Goal: Task Accomplishment & Management: Complete application form

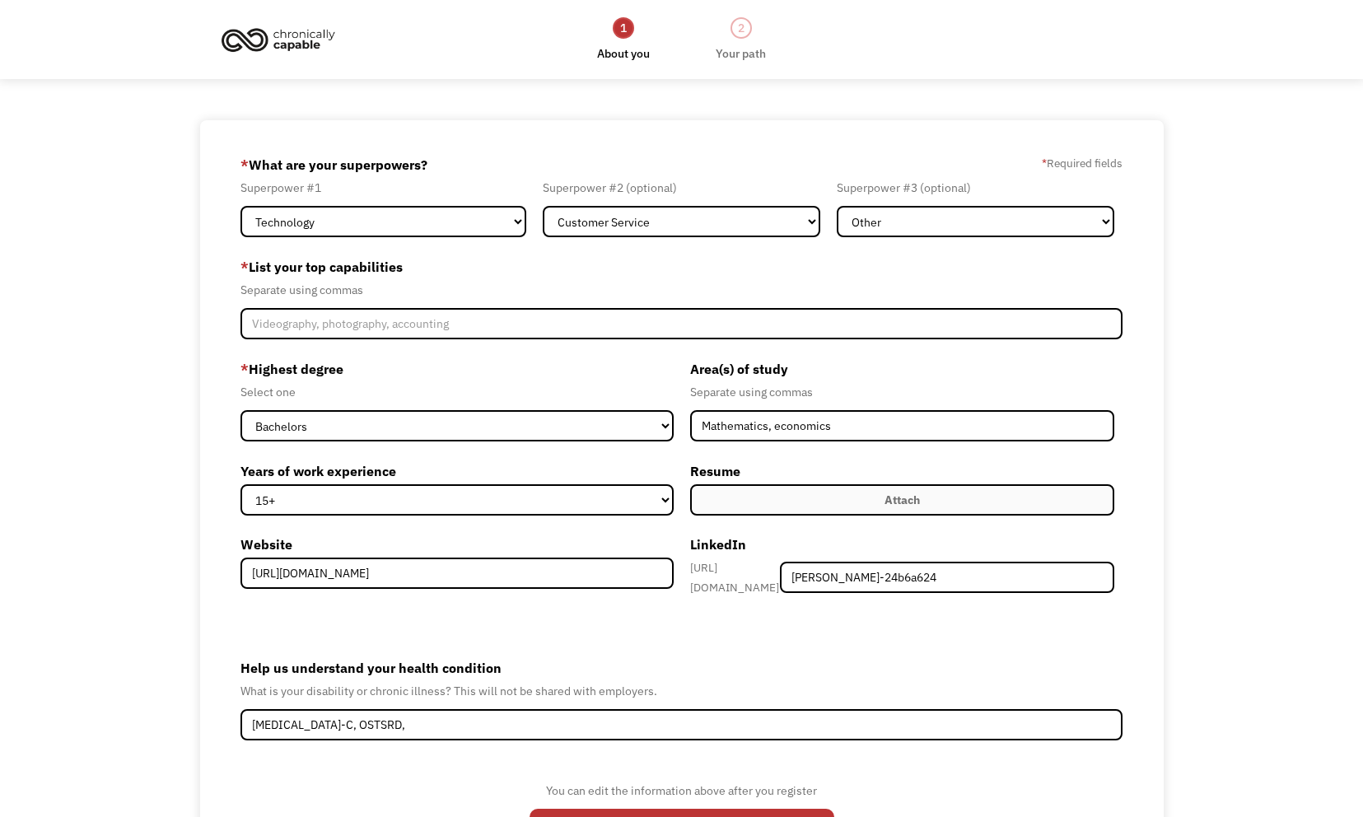
select select "Technology"
select select "Customer Service"
select select "Other"
select select "bachelors"
select select "15+"
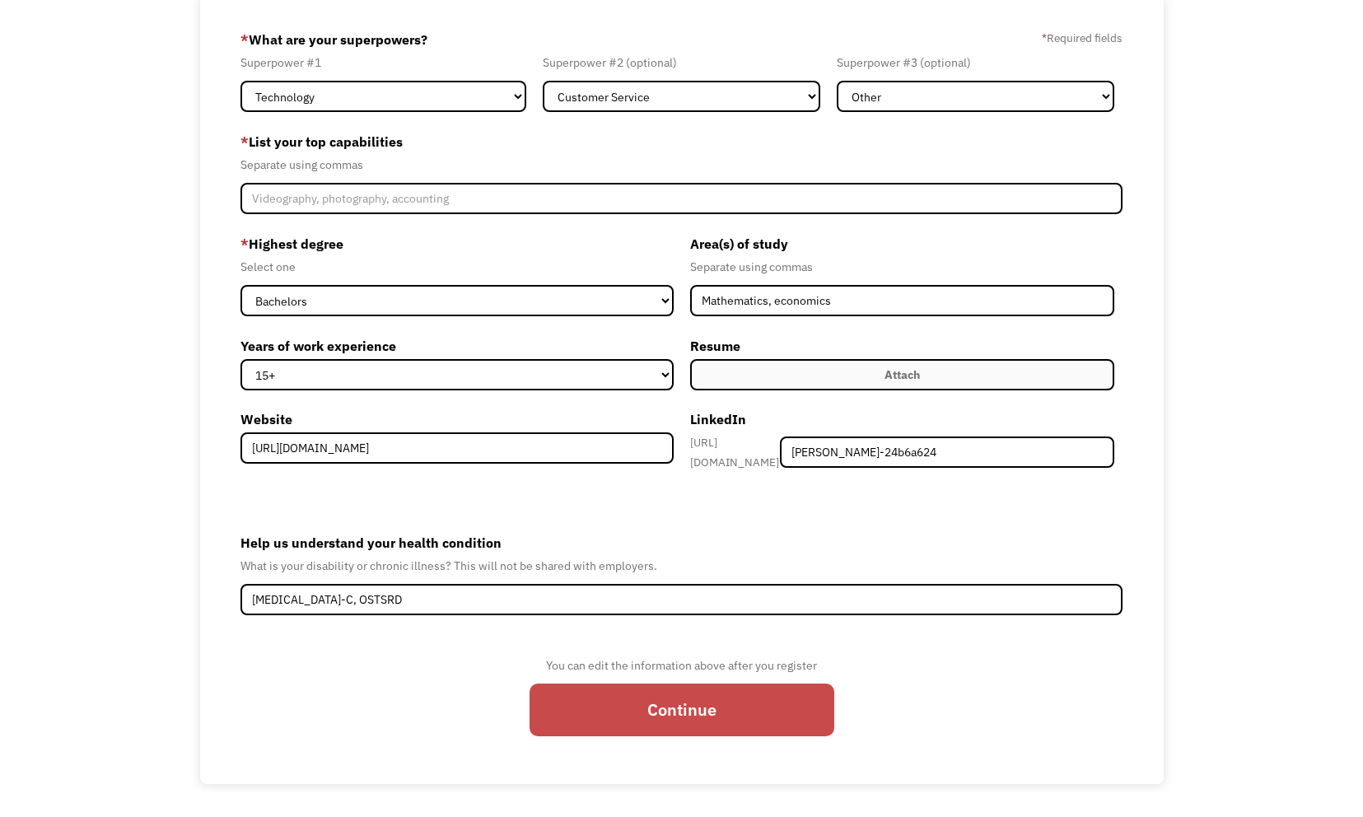
type input "ADHD-C, OSTSRD"
click at [624, 715] on input "Continue" at bounding box center [682, 710] width 305 height 53
click at [701, 704] on input "Continue" at bounding box center [682, 710] width 305 height 53
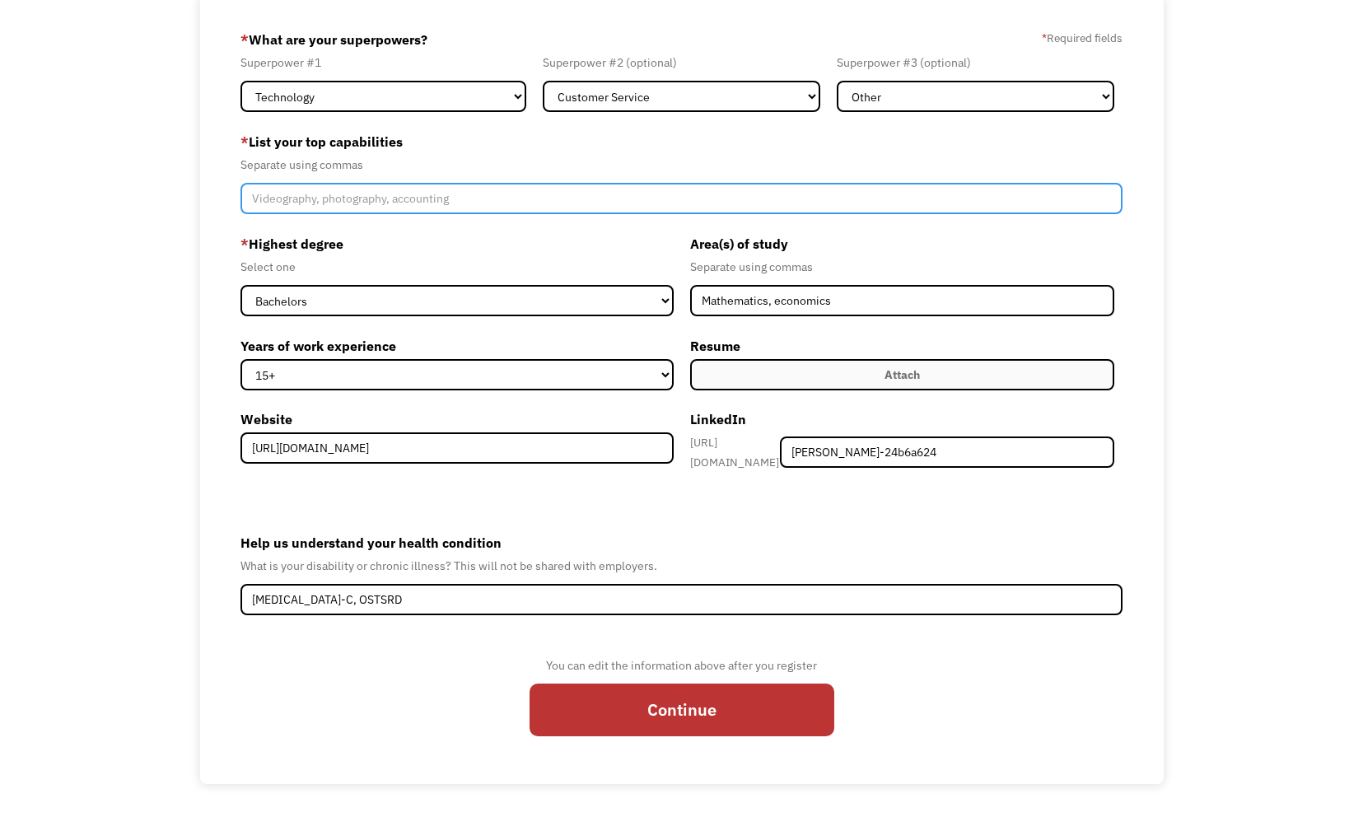
click at [387, 208] on input "Member-Create-Step1" at bounding box center [682, 198] width 882 height 31
click at [376, 203] on input "Software engineering, writing, speaking," at bounding box center [682, 198] width 882 height 31
click at [370, 203] on input "Software engineering, writing, speaking," at bounding box center [682, 198] width 882 height 31
click at [499, 206] on input "Software engineering, writing, speaking," at bounding box center [682, 198] width 882 height 31
click at [416, 203] on input "Software engineering, writing, speaking" at bounding box center [682, 198] width 882 height 31
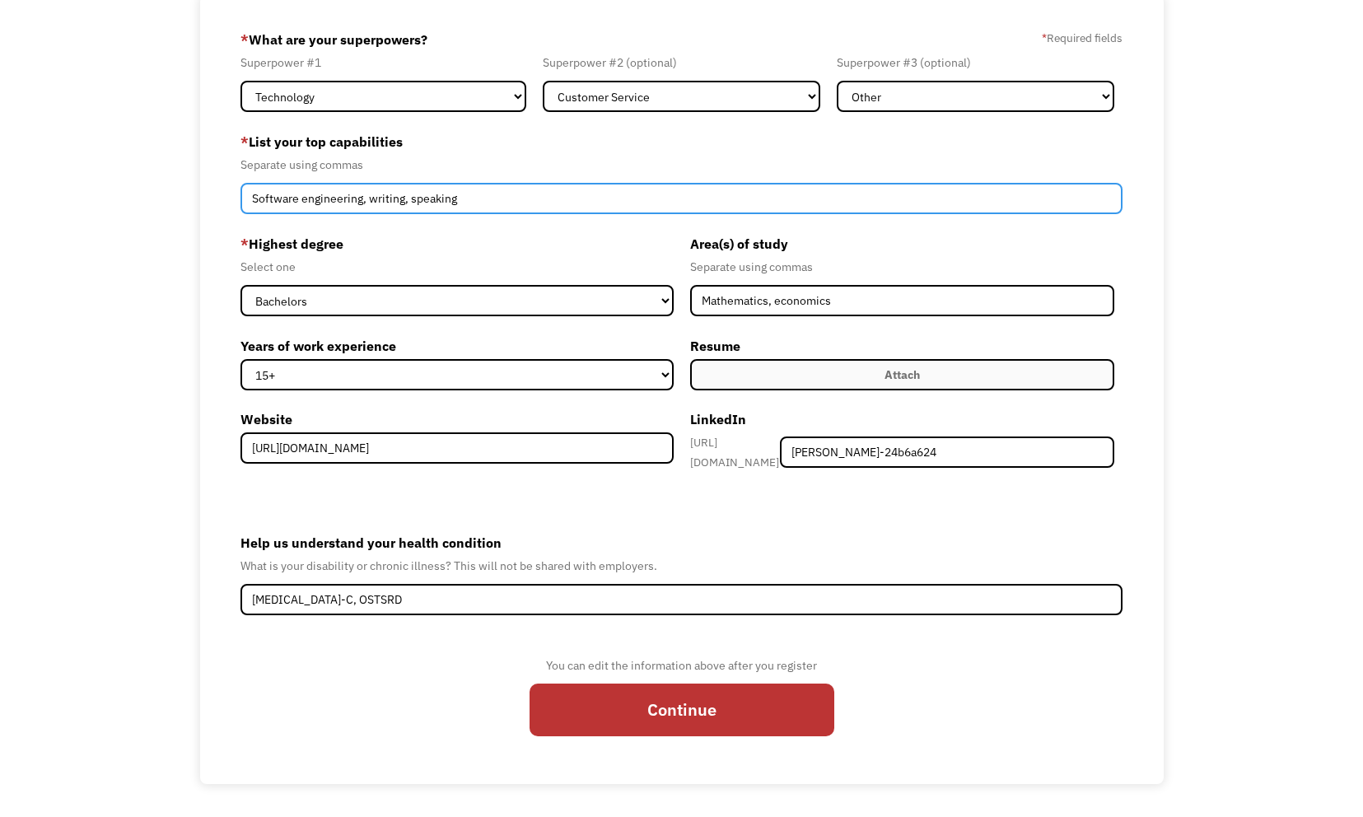
click at [545, 213] on input "Software engineering, writing, speaking" at bounding box center [682, 198] width 882 height 31
click at [541, 213] on input "Software engineering, writing, speaking" at bounding box center [682, 198] width 882 height 31
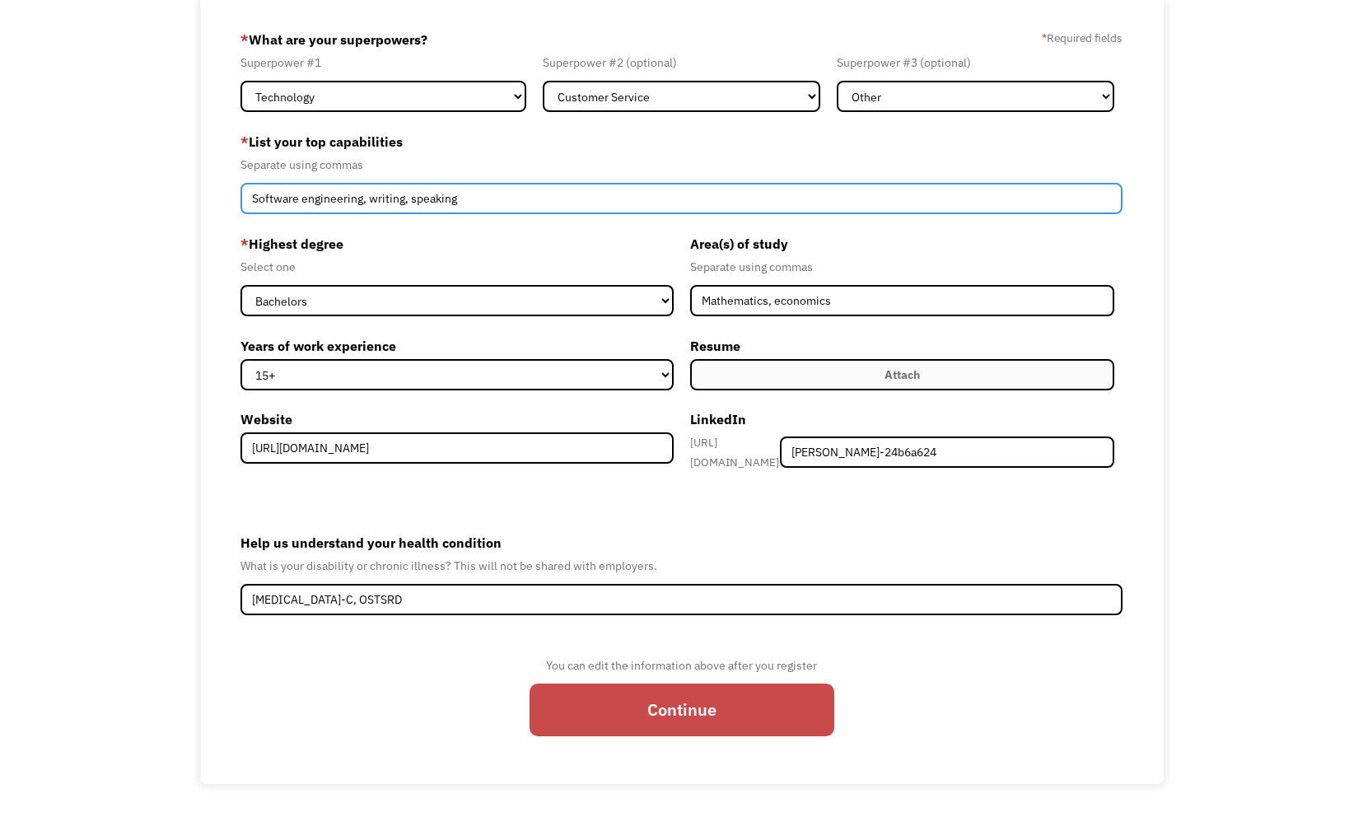
type input "Software engineering, writing, speaking"
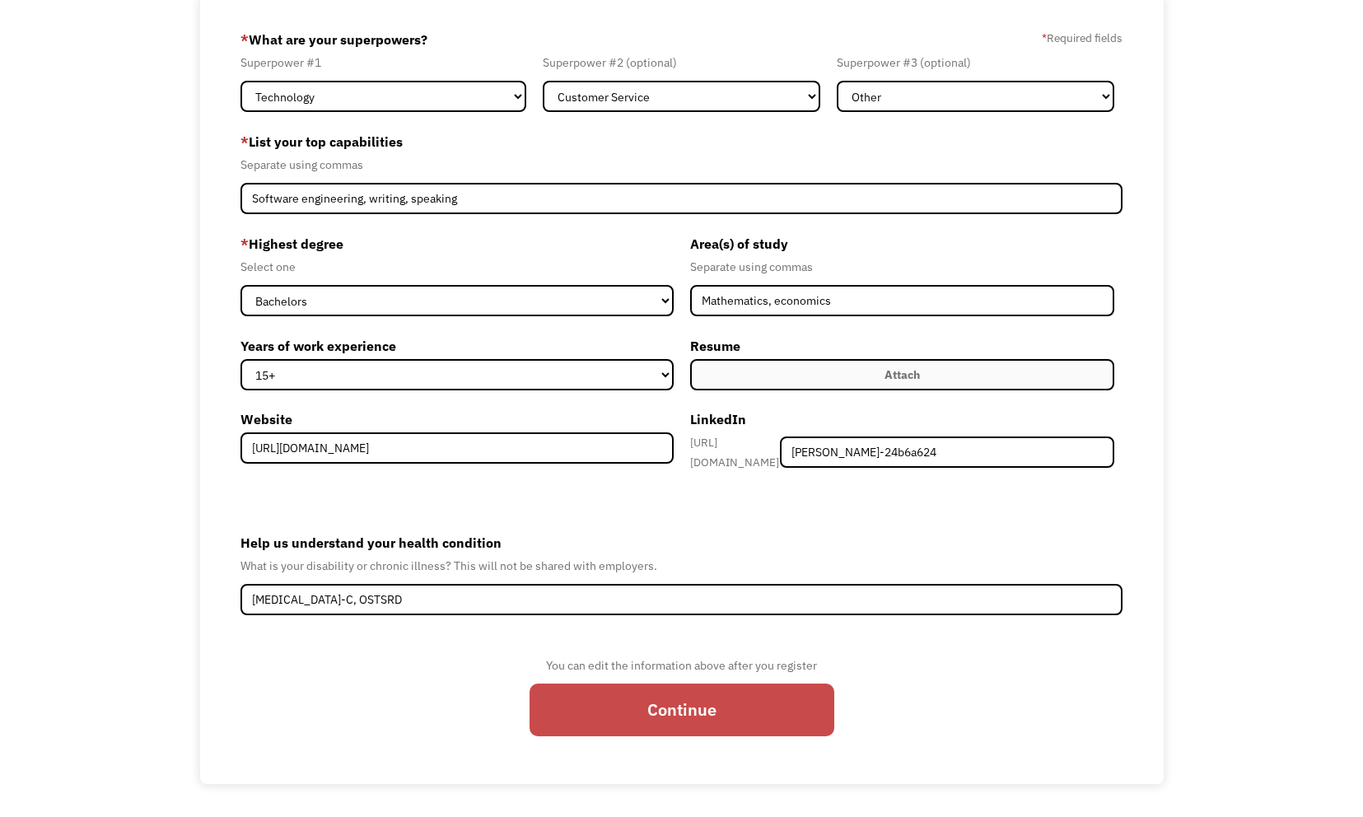
click at [770, 717] on input "Continue" at bounding box center [682, 710] width 305 height 53
type input "Please wait..."
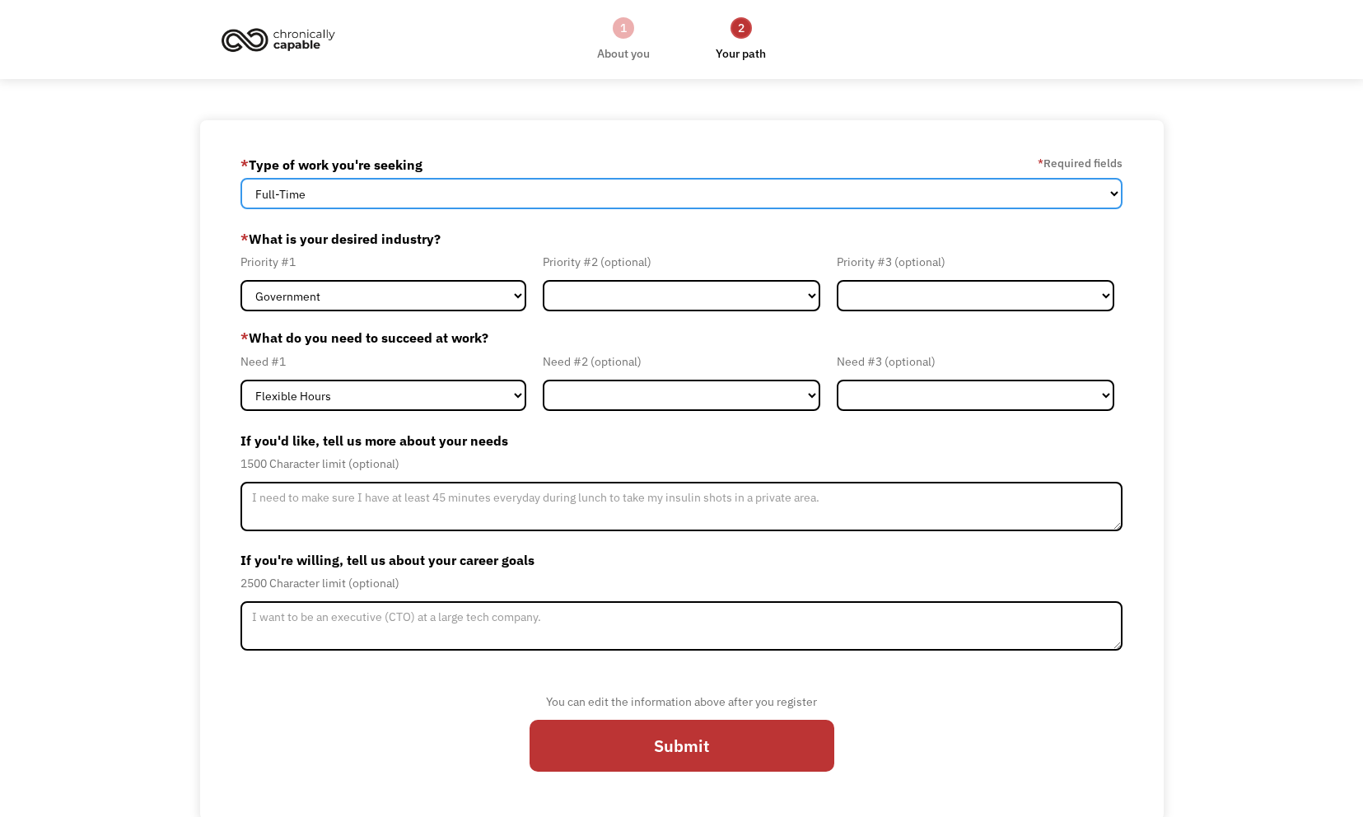
click at [379, 188] on select "Full-Time Part-Time Both Full-Time and Part-Time" at bounding box center [682, 193] width 882 height 31
select select "Both Full-Time and Part-Time"
click at [241, 178] on select "Full-Time Part-Time Both Full-Time and Part-Time" at bounding box center [682, 193] width 882 height 31
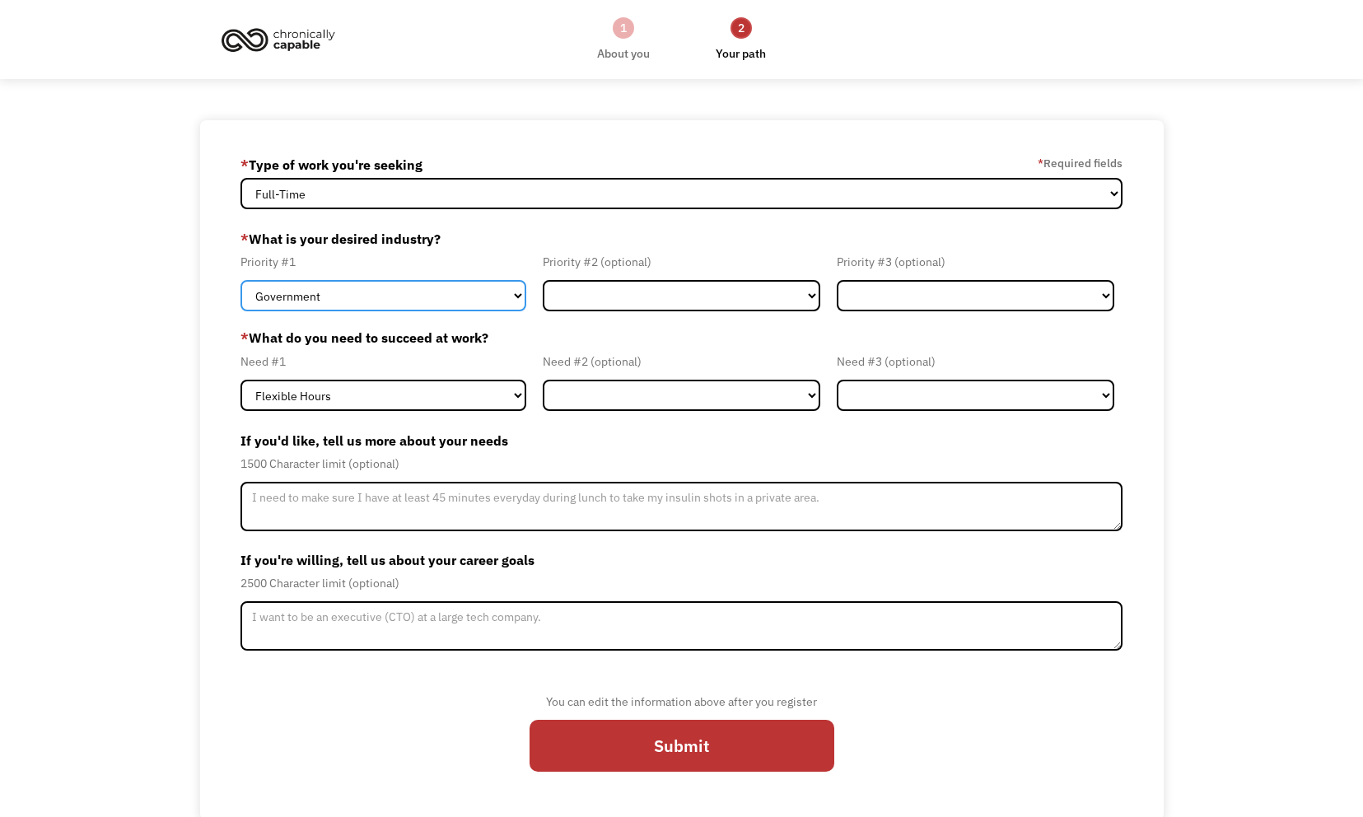
click at [389, 308] on select "Government Finance & Insurance Health & Social Care Tech & Engineering Creative…" at bounding box center [384, 295] width 286 height 31
click at [423, 292] on select "Government Finance & Insurance Health & Social Care Tech & Engineering Creative…" at bounding box center [384, 295] width 286 height 31
select select "Other"
click at [241, 280] on select "Government Finance & Insurance Health & Social Care Tech & Engineering Creative…" at bounding box center [384, 295] width 286 height 31
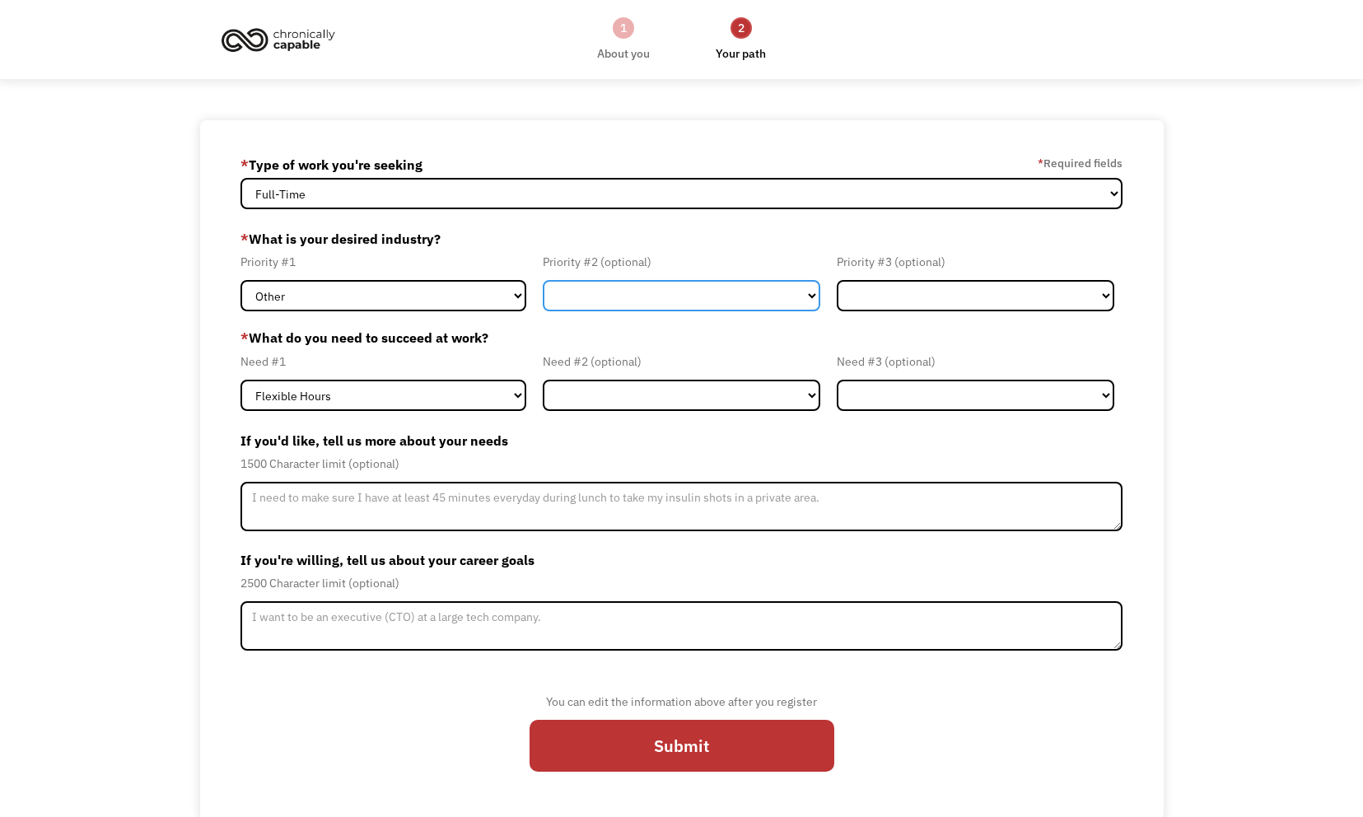
click at [575, 282] on select "Government Finance & Insurance Health & Social Care Tech & Engineering Creative…" at bounding box center [682, 295] width 278 height 31
select select "Government"
click at [543, 280] on select "Government Finance & Insurance Health & Social Care Tech & Engineering Creative…" at bounding box center [682, 295] width 278 height 31
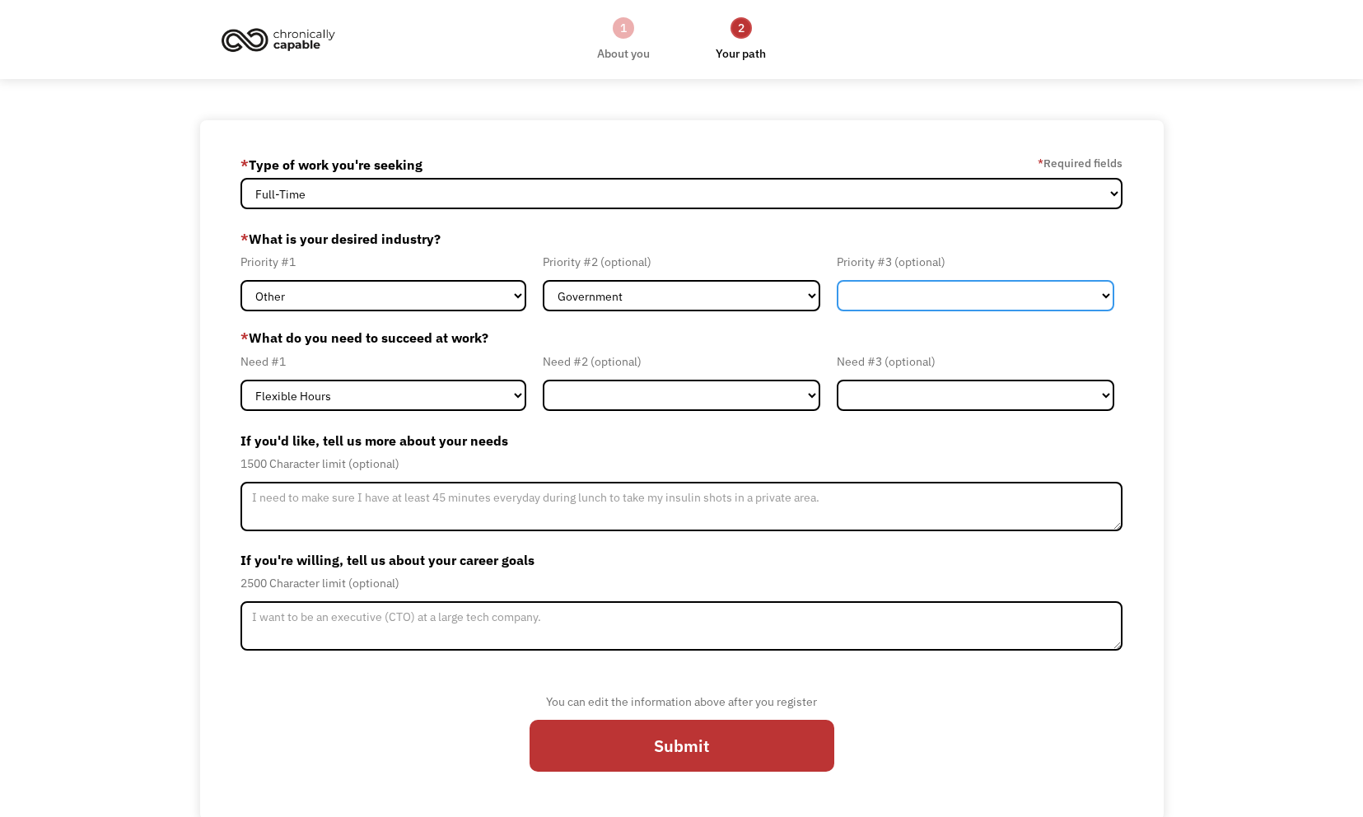
click at [887, 300] on select "Government Finance & Insurance Health & Social Care Tech & Engineering Creative…" at bounding box center [976, 295] width 278 height 31
select select "Health & Social Care"
click at [837, 280] on select "Government Finance & Insurance Health & Social Care Tech & Engineering Creative…" at bounding box center [976, 295] width 278 height 31
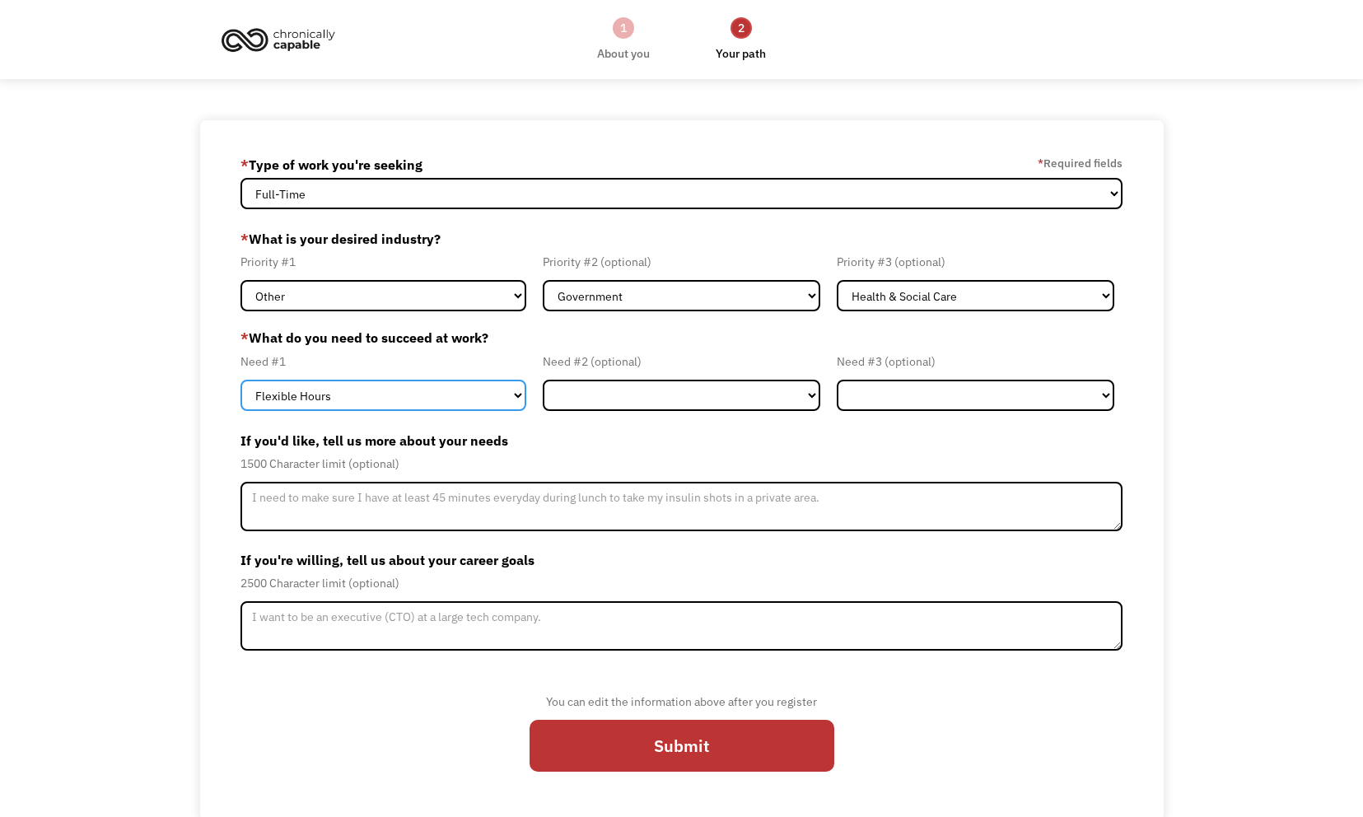
click at [367, 407] on select "Flexible Hours Remote Work Service Animal On-site Accommodations Visual Support…" at bounding box center [384, 395] width 286 height 31
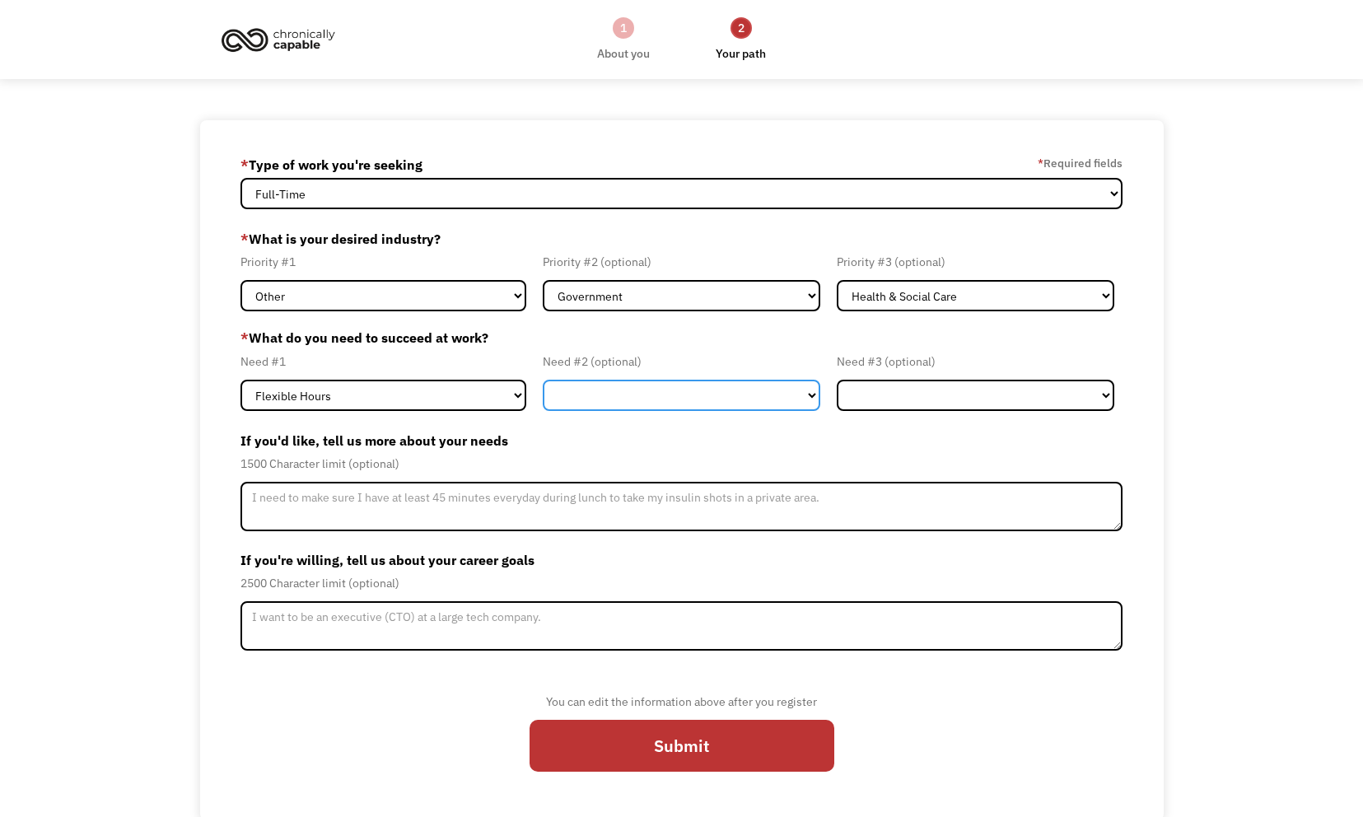
click at [620, 395] on select "Flexible Hours Remote Work Service Animal On-site Accommodations Visual Support…" at bounding box center [682, 395] width 278 height 31
select select "Remote Work"
click at [543, 380] on select "Flexible Hours Remote Work Service Animal On-site Accommodations Visual Support…" at bounding box center [682, 395] width 278 height 31
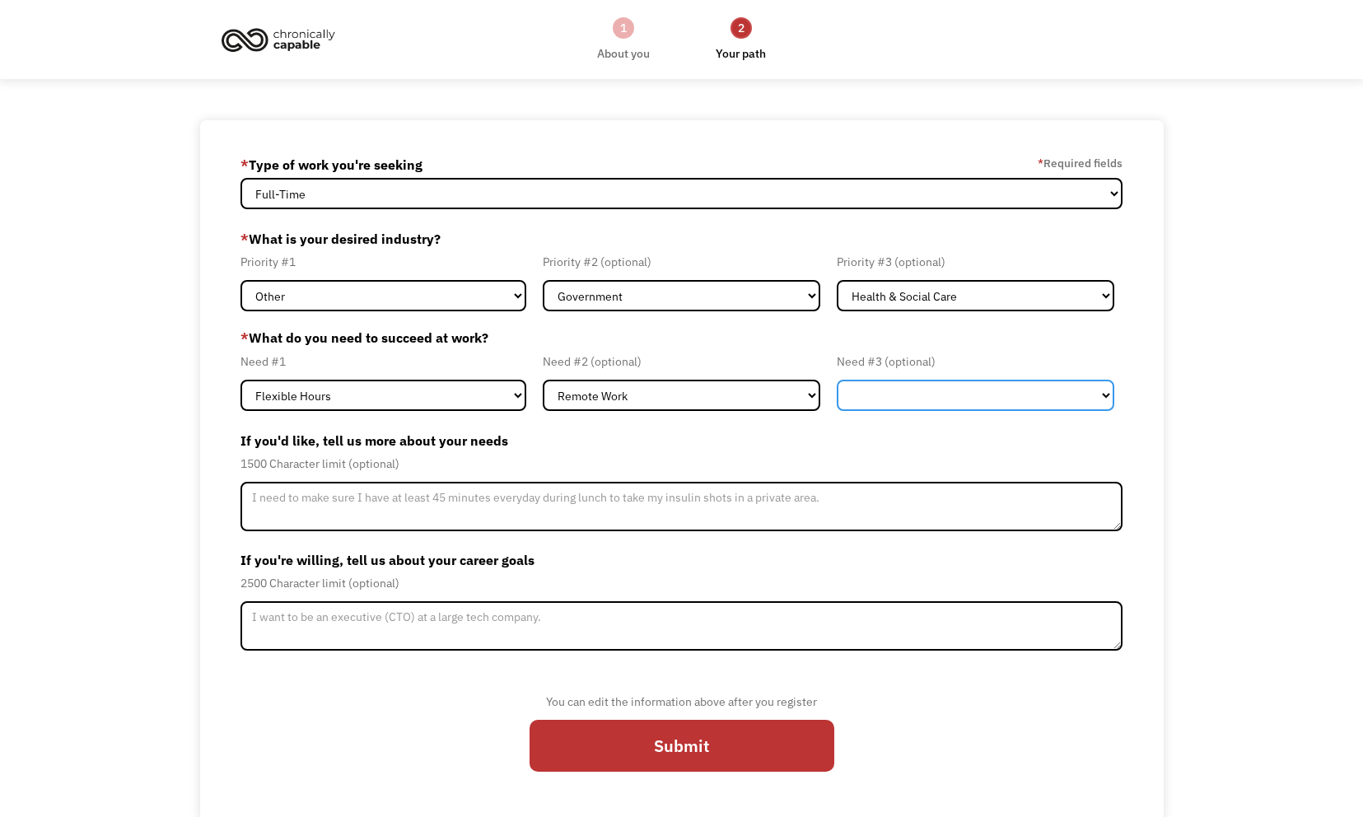
click at [849, 395] on select "Flexible Hours Remote Work Service Animal On-site Accommodations Visual Support…" at bounding box center [976, 395] width 278 height 31
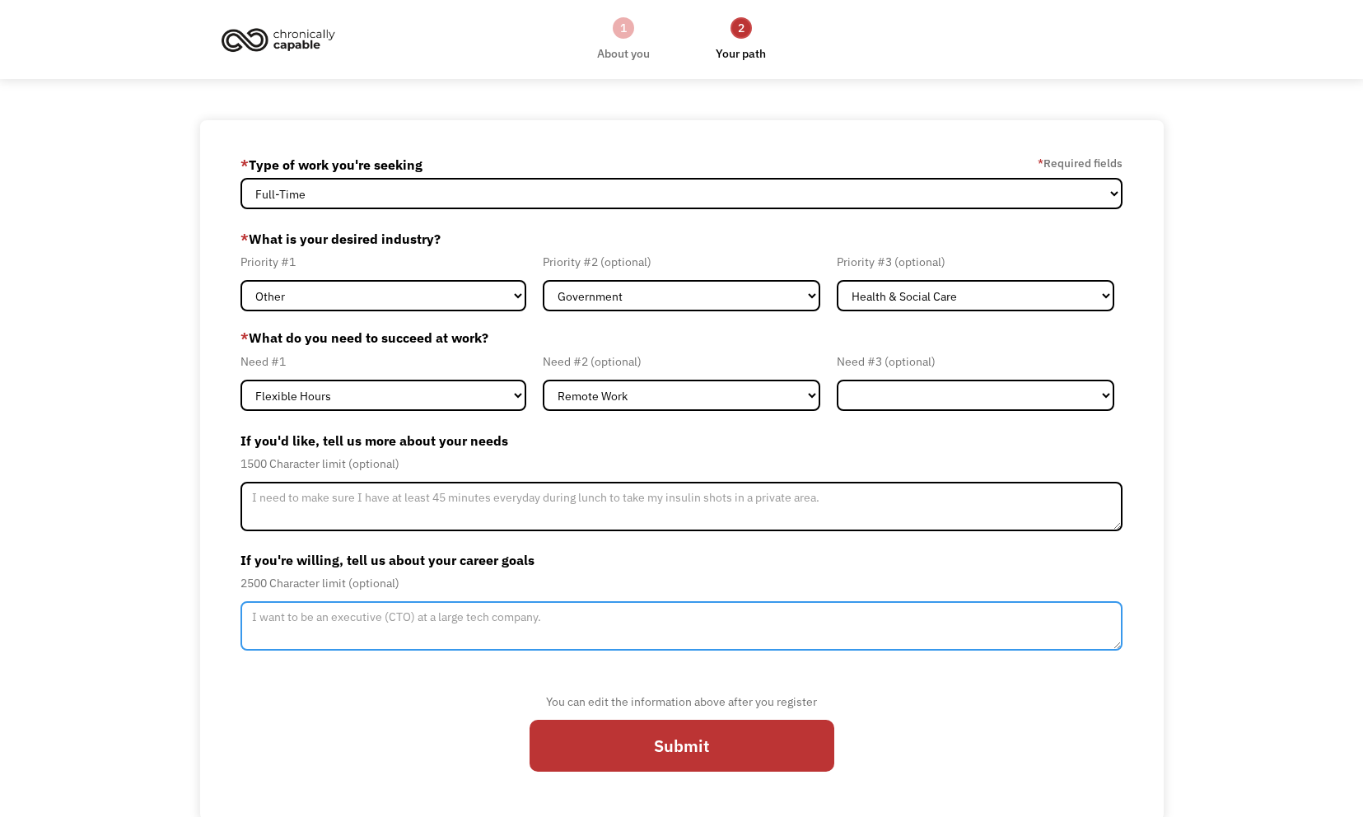
click at [624, 611] on textarea "Member-Update-Form-Step2" at bounding box center [682, 625] width 882 height 49
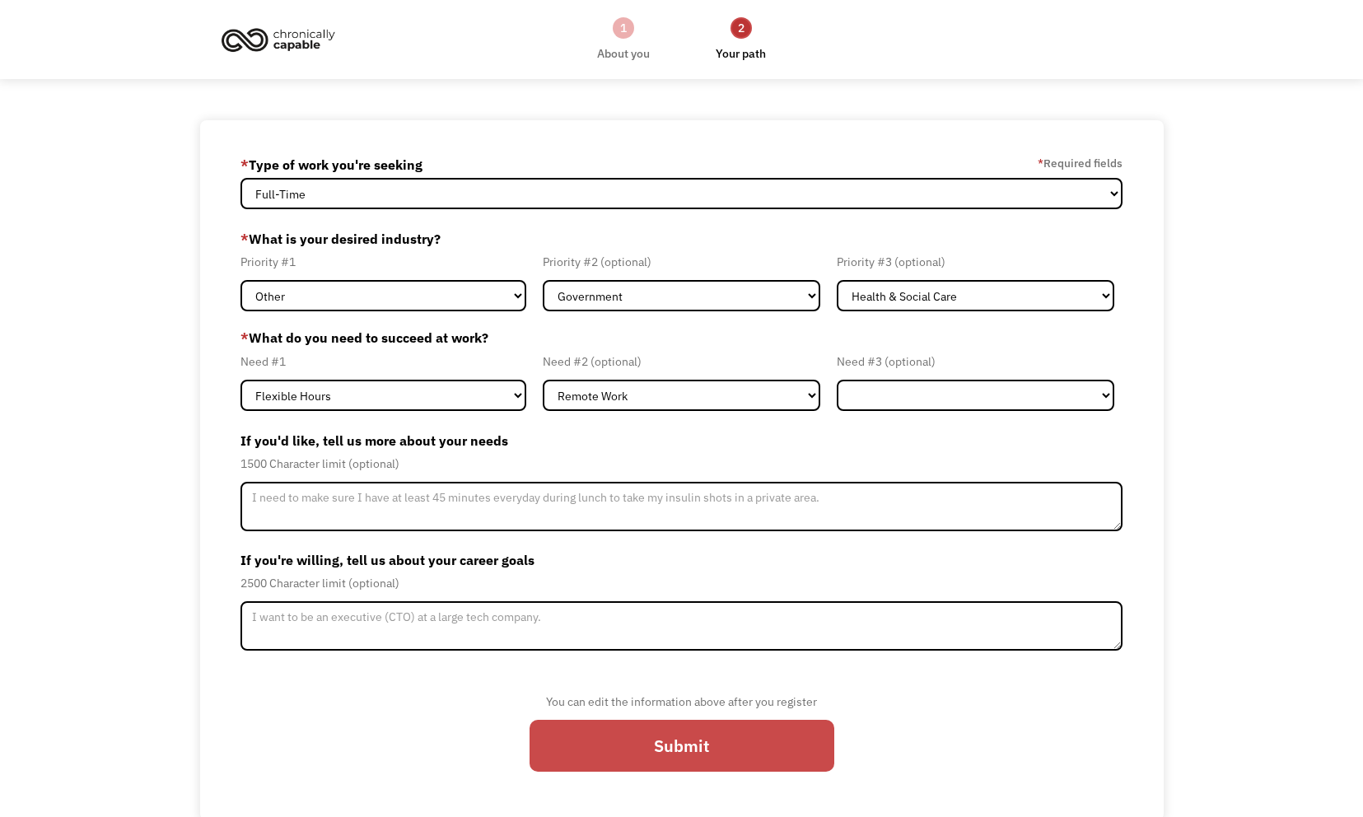
click at [694, 760] on input "Submit" at bounding box center [682, 746] width 305 height 53
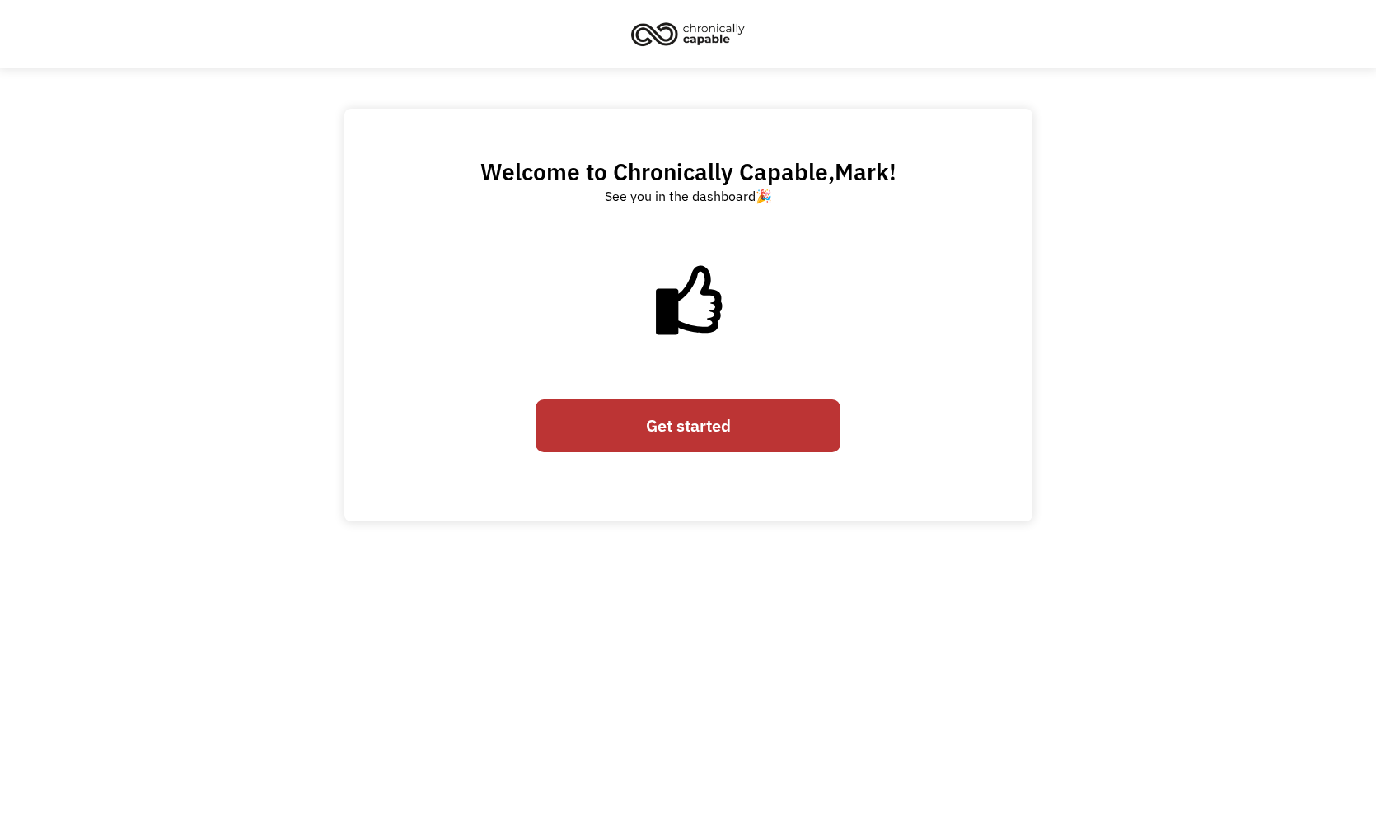
click at [683, 414] on link "Get started" at bounding box center [687, 426] width 305 height 53
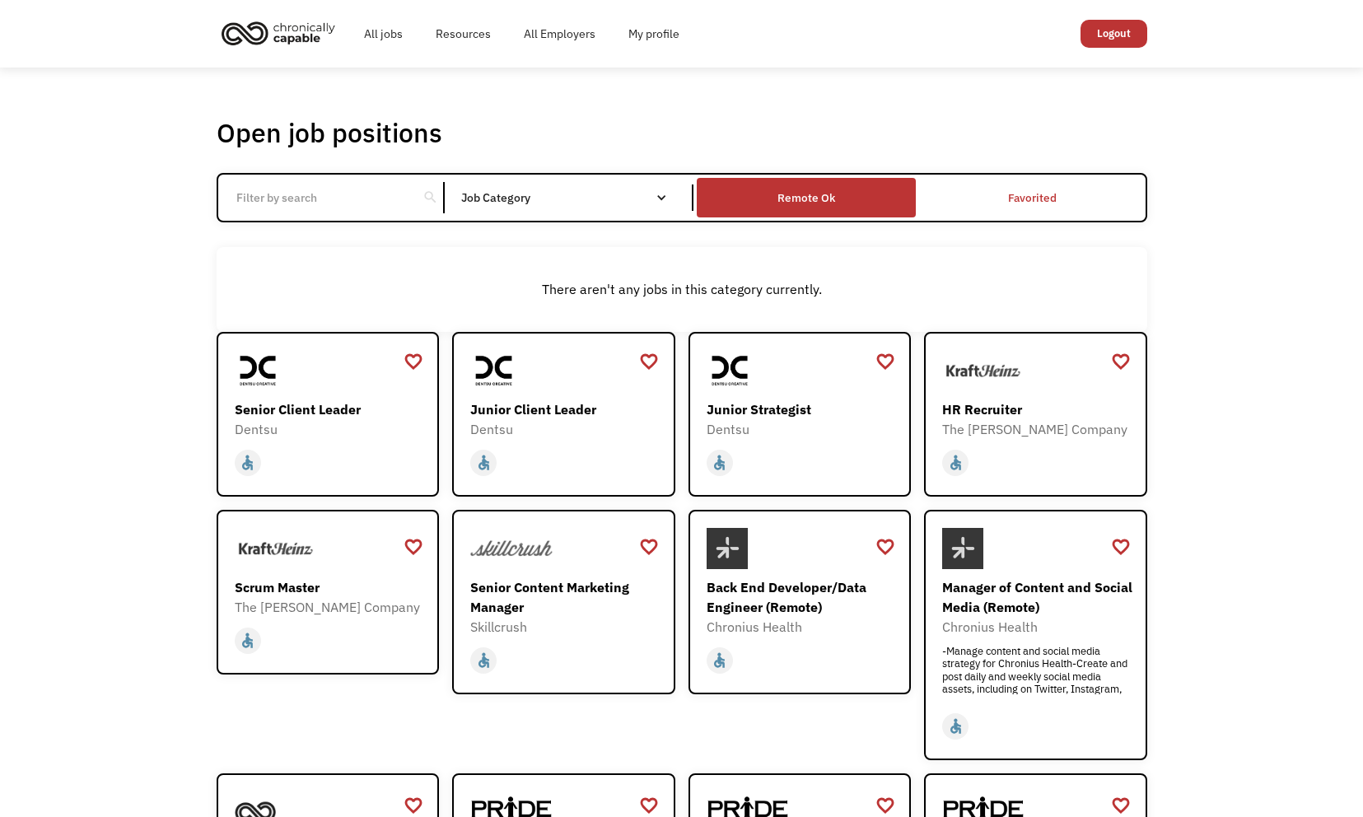
click at [809, 187] on div "Remote Ok" at bounding box center [806, 197] width 219 height 31
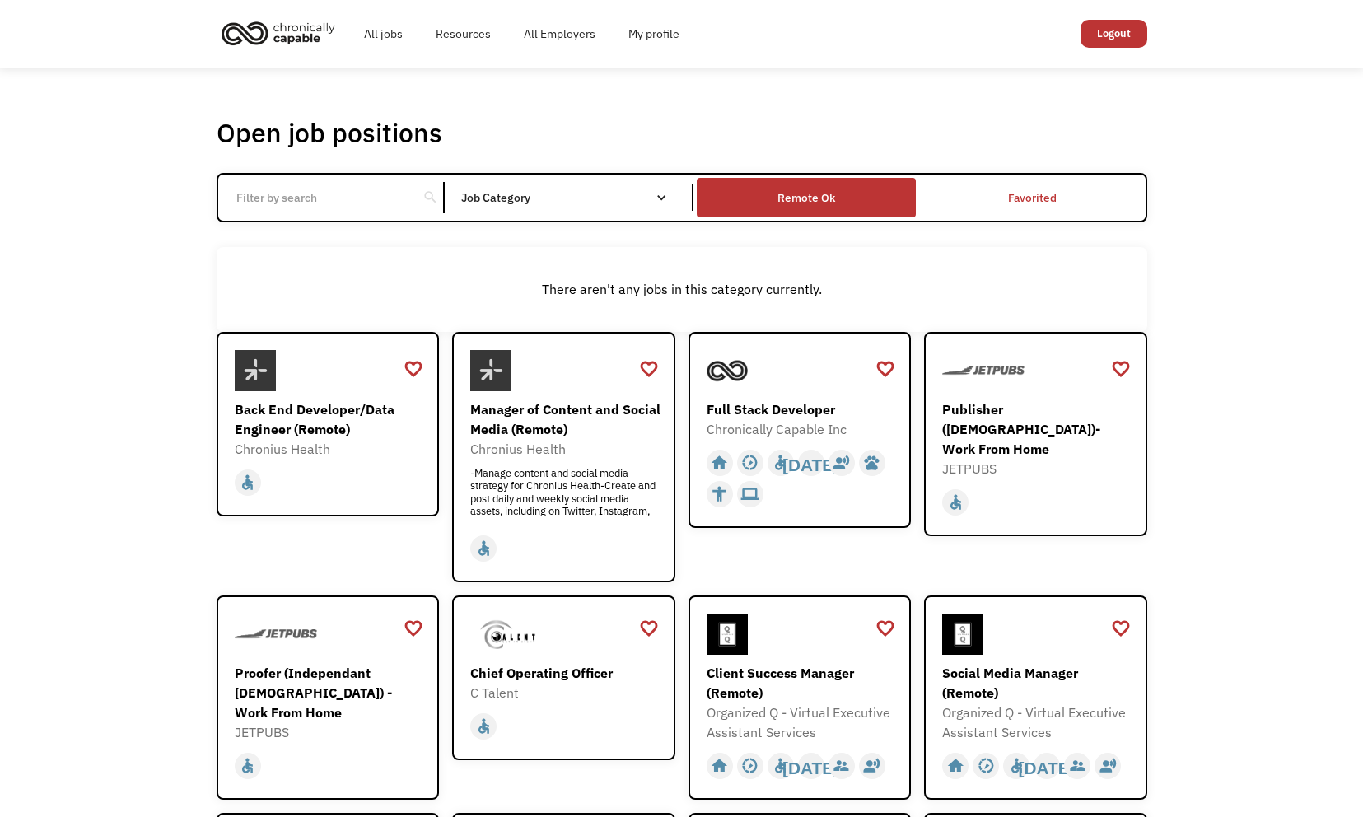
click at [794, 199] on div "Remote Ok" at bounding box center [807, 198] width 58 height 20
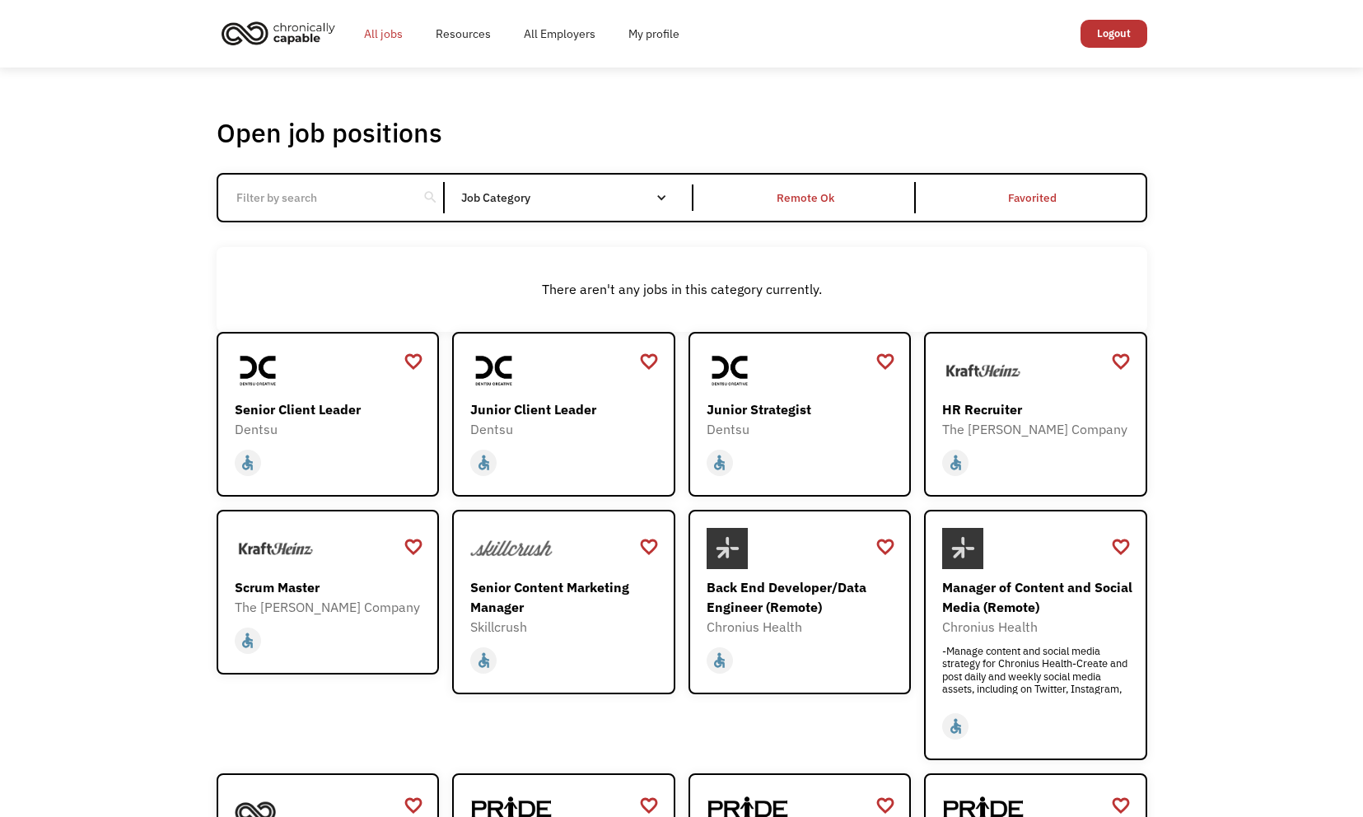
click at [380, 30] on link "All jobs" at bounding box center [384, 33] width 72 height 53
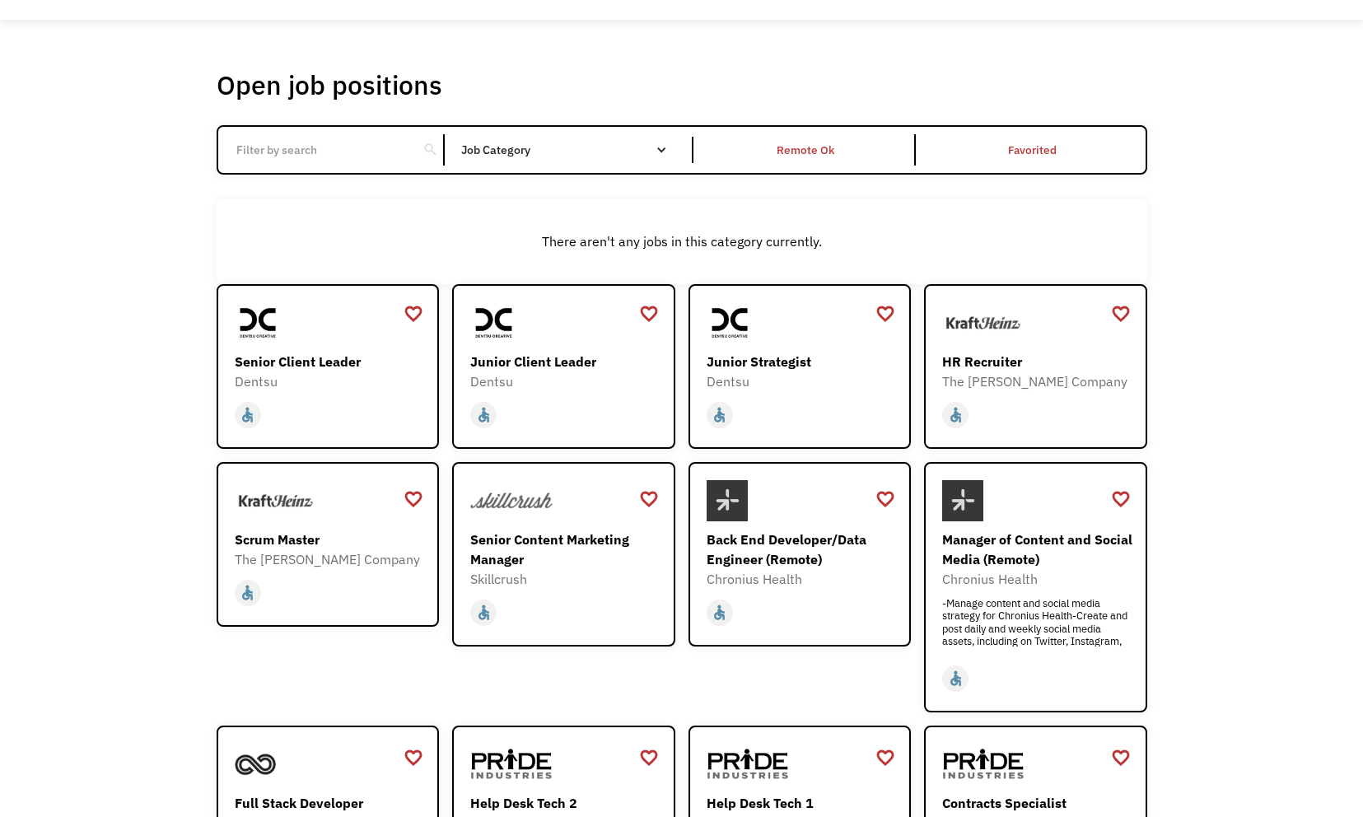
scroll to position [51, 0]
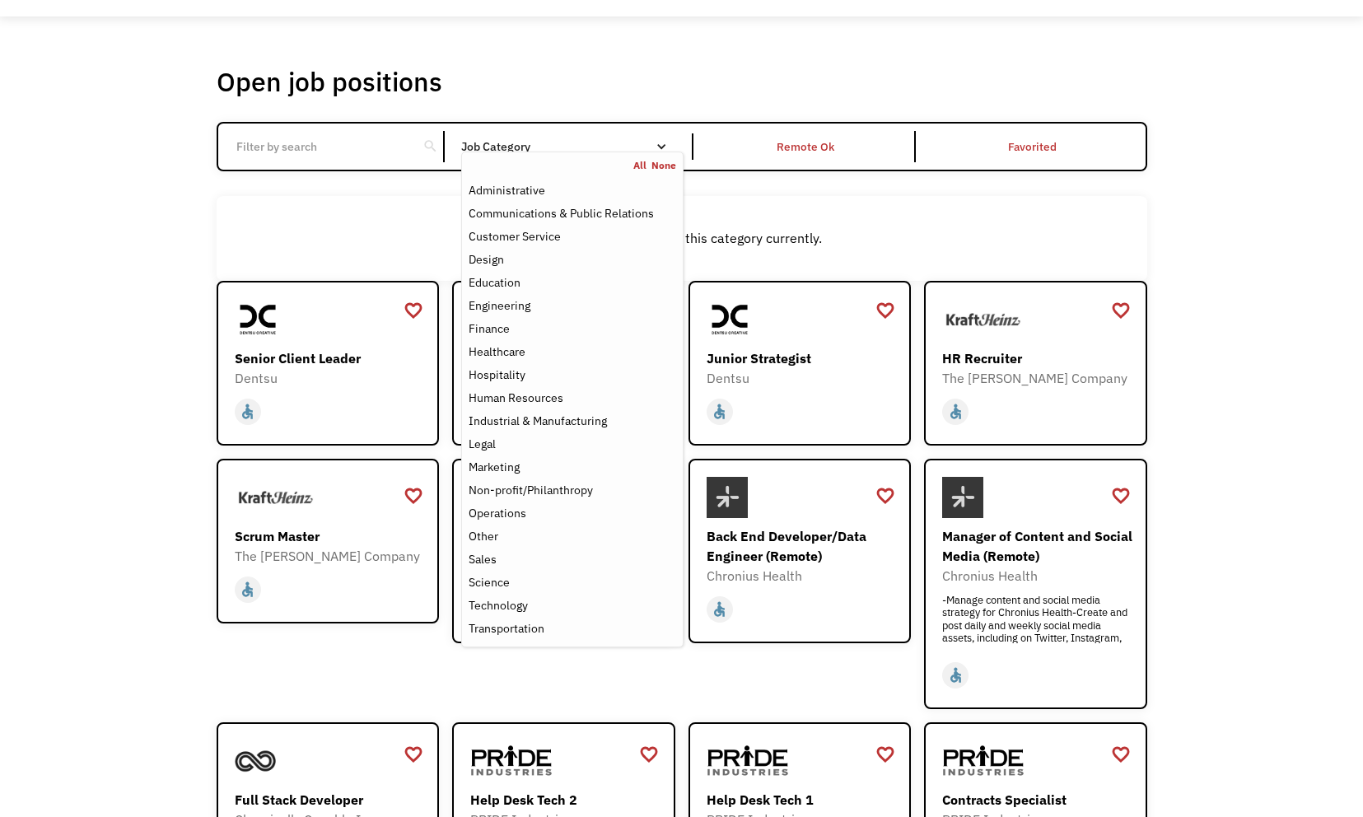
click at [635, 146] on div "Job Category" at bounding box center [572, 147] width 222 height 12
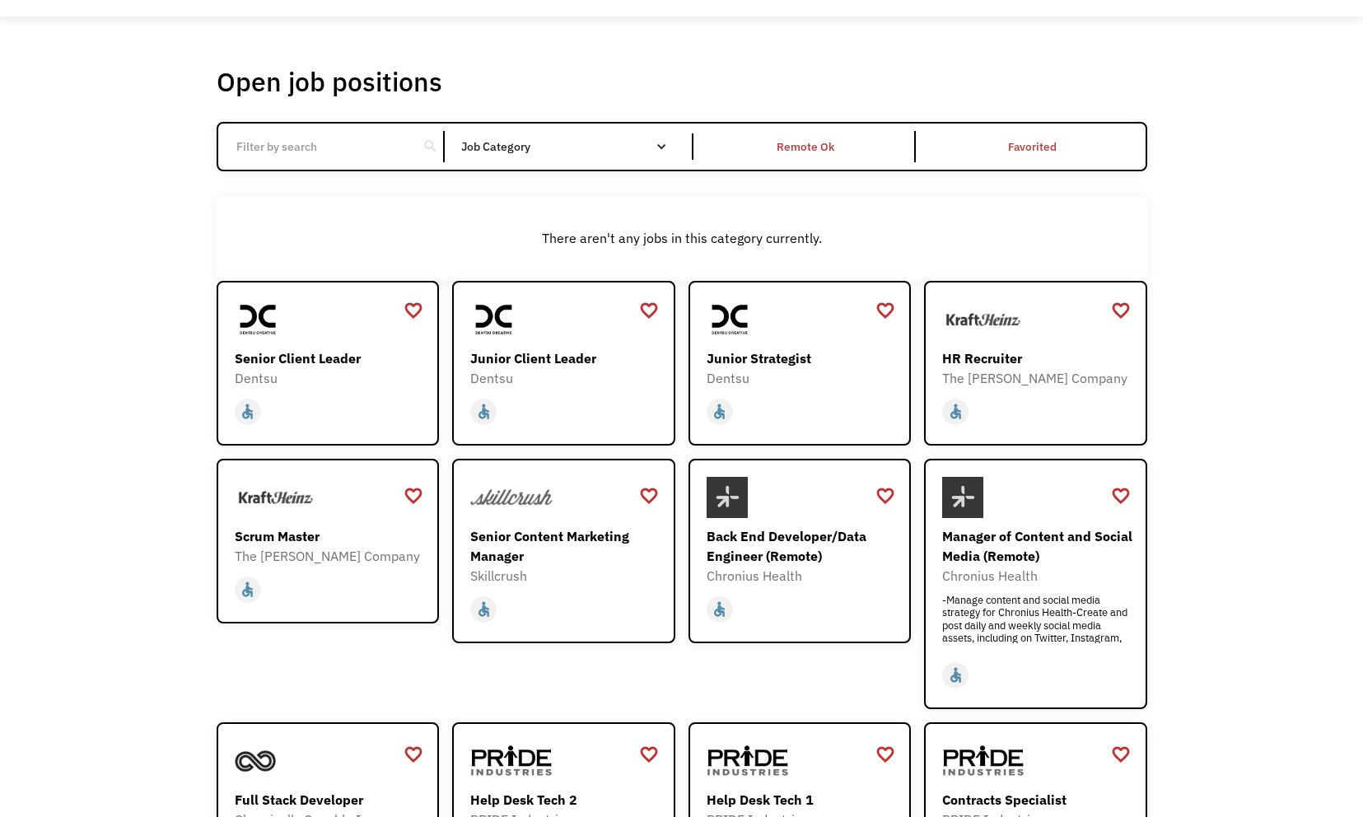
click at [635, 146] on div "Job Category" at bounding box center [572, 147] width 222 height 12
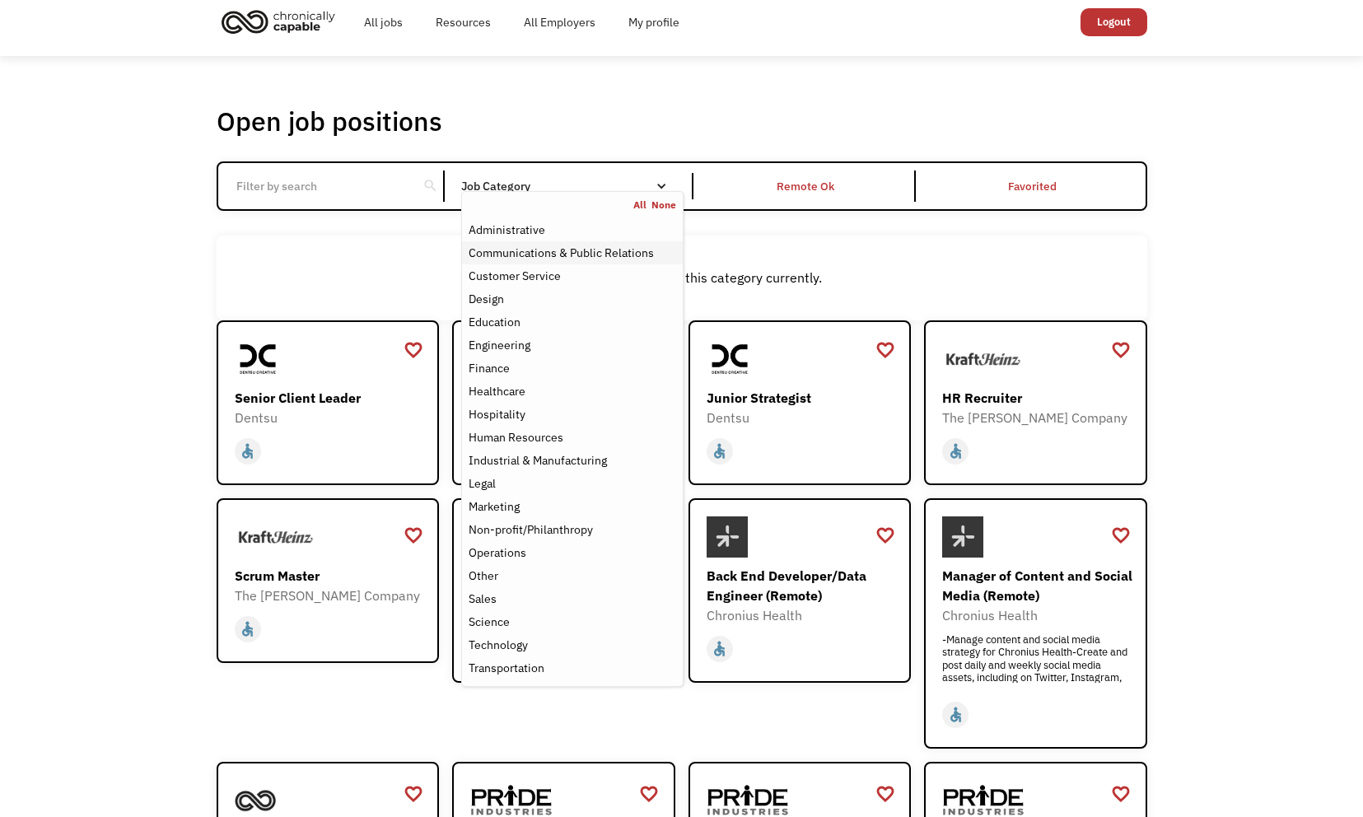
scroll to position [0, 0]
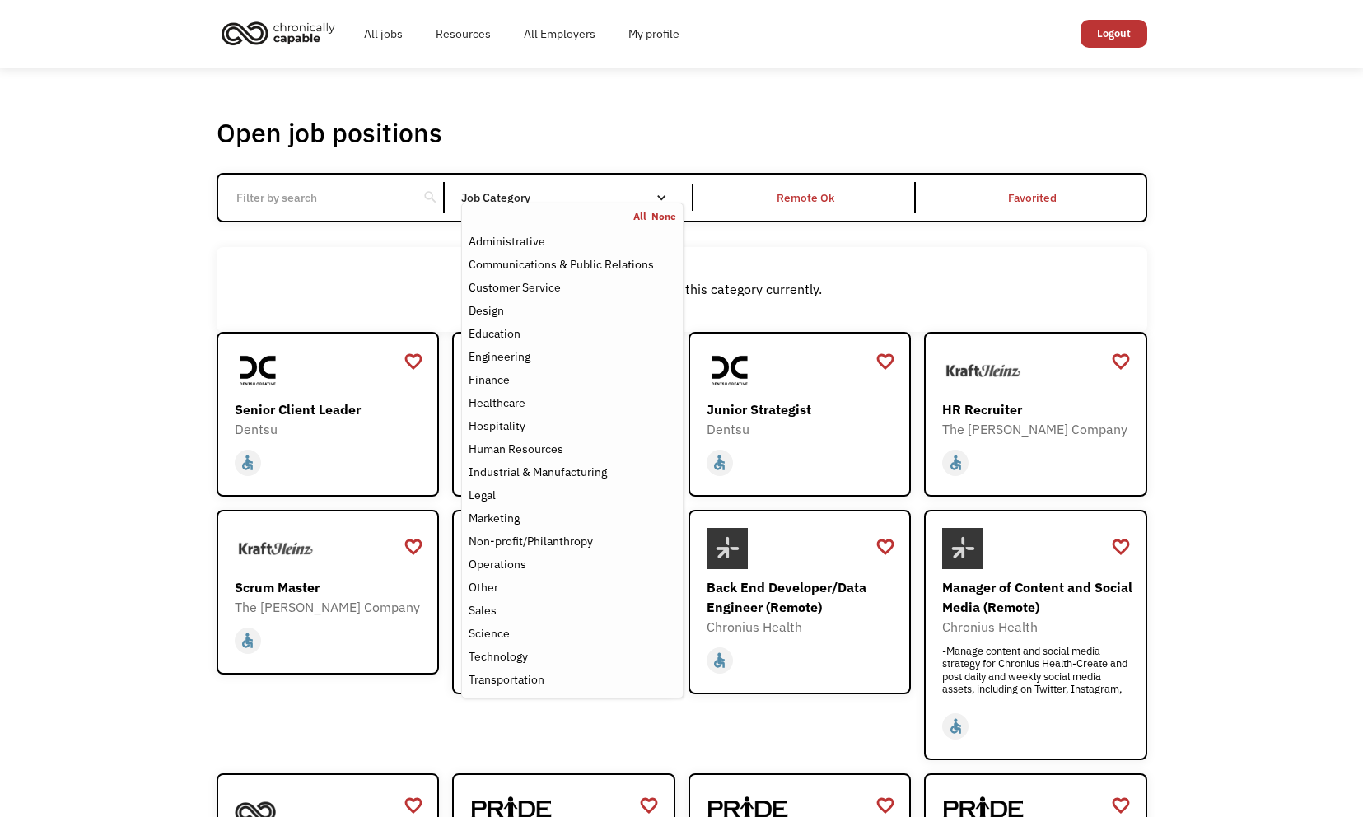
click at [640, 221] on link "All" at bounding box center [642, 216] width 18 height 13
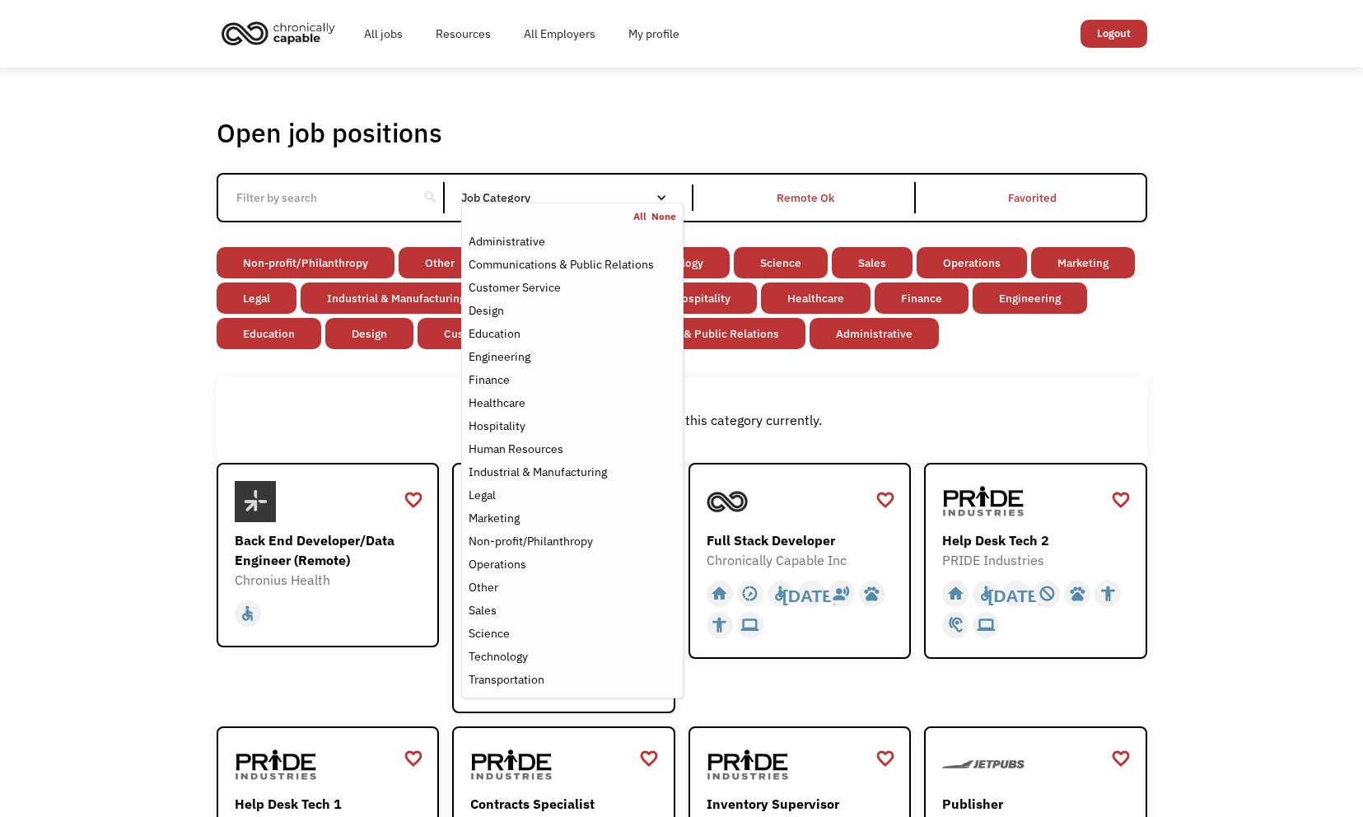
click at [1059, 380] on div "There aren't any jobs in this category currently." at bounding box center [682, 420] width 931 height 86
click at [663, 218] on link "None" at bounding box center [664, 216] width 25 height 13
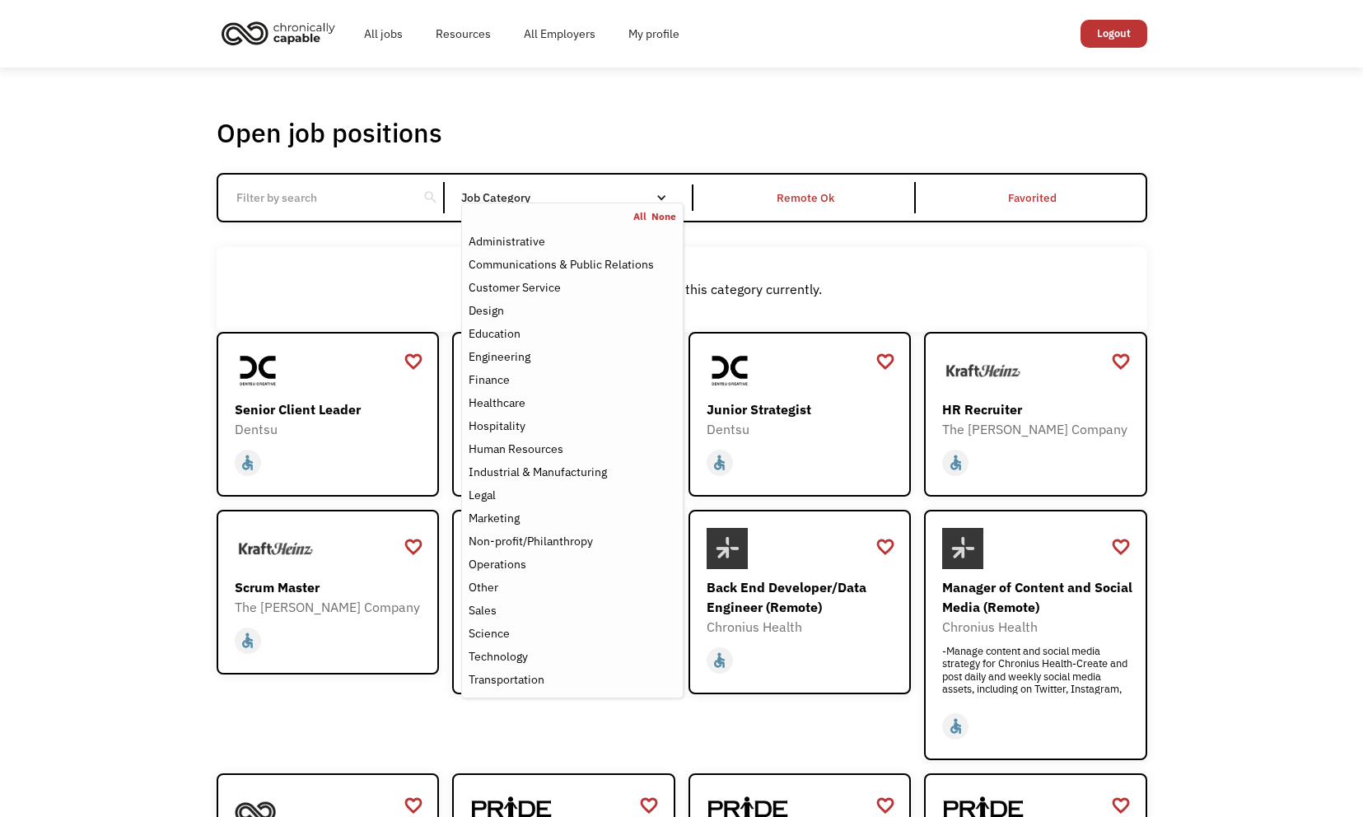
click at [638, 213] on link "All" at bounding box center [642, 216] width 18 height 13
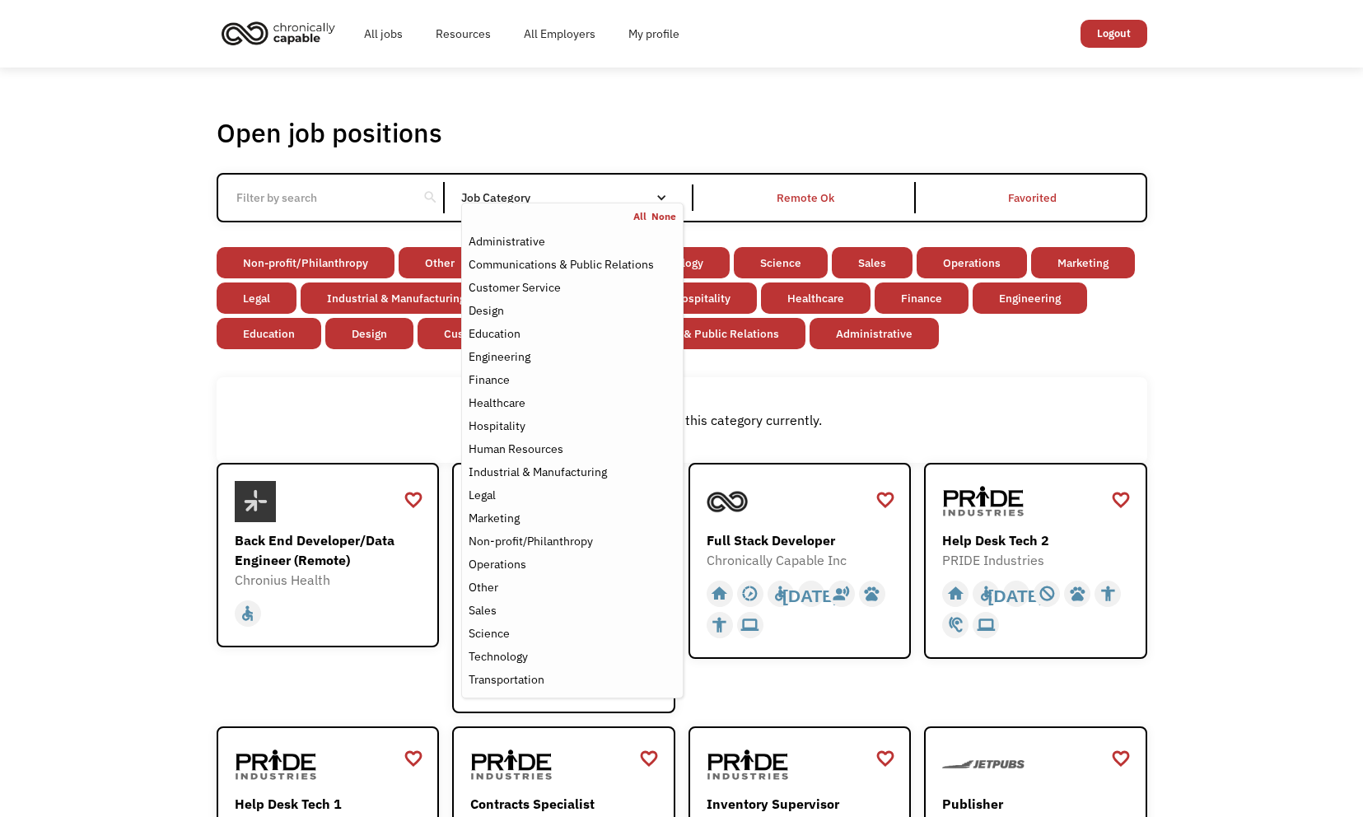
click at [984, 414] on div "There aren't any jobs in this category currently." at bounding box center [682, 420] width 914 height 20
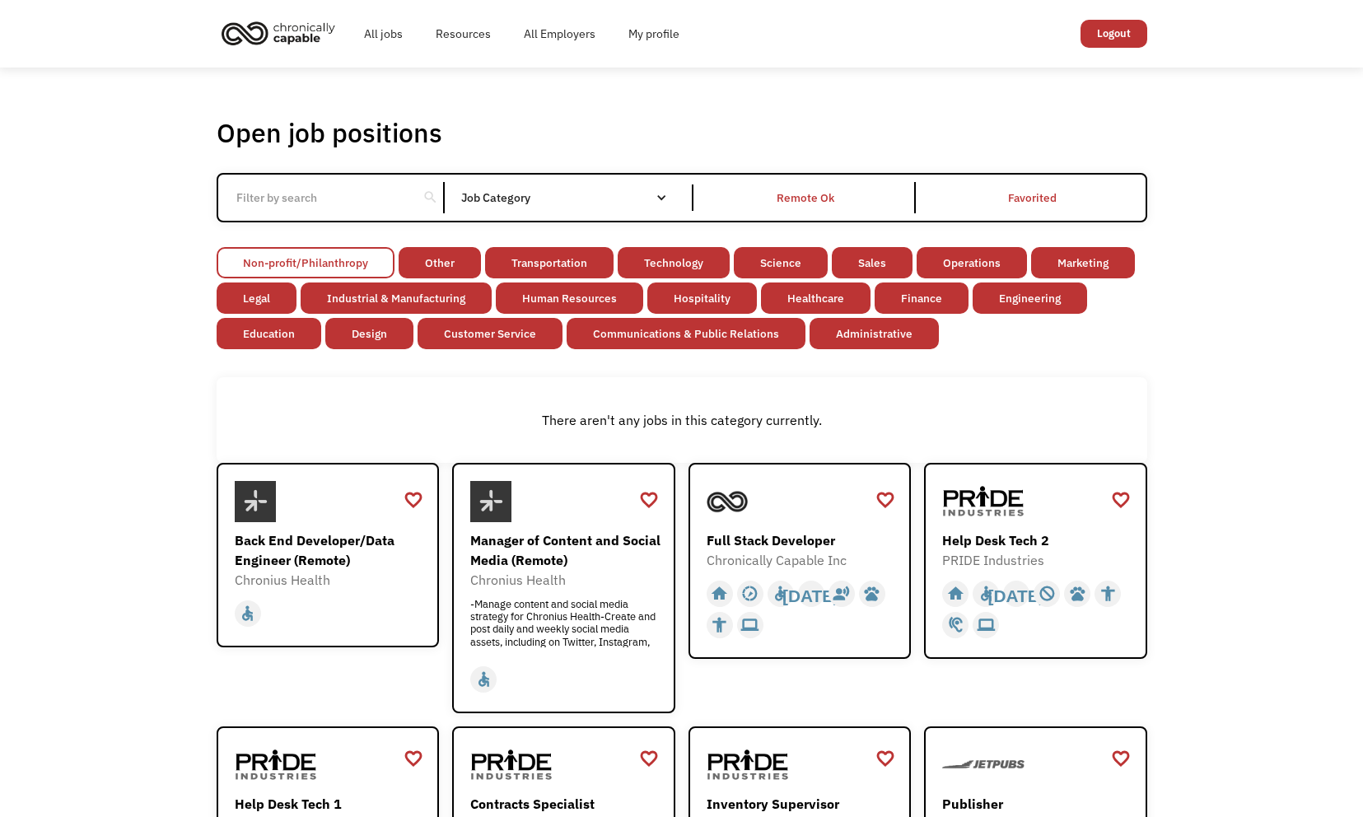
click at [278, 262] on link "Non-profit/Philanthropy" at bounding box center [306, 262] width 178 height 31
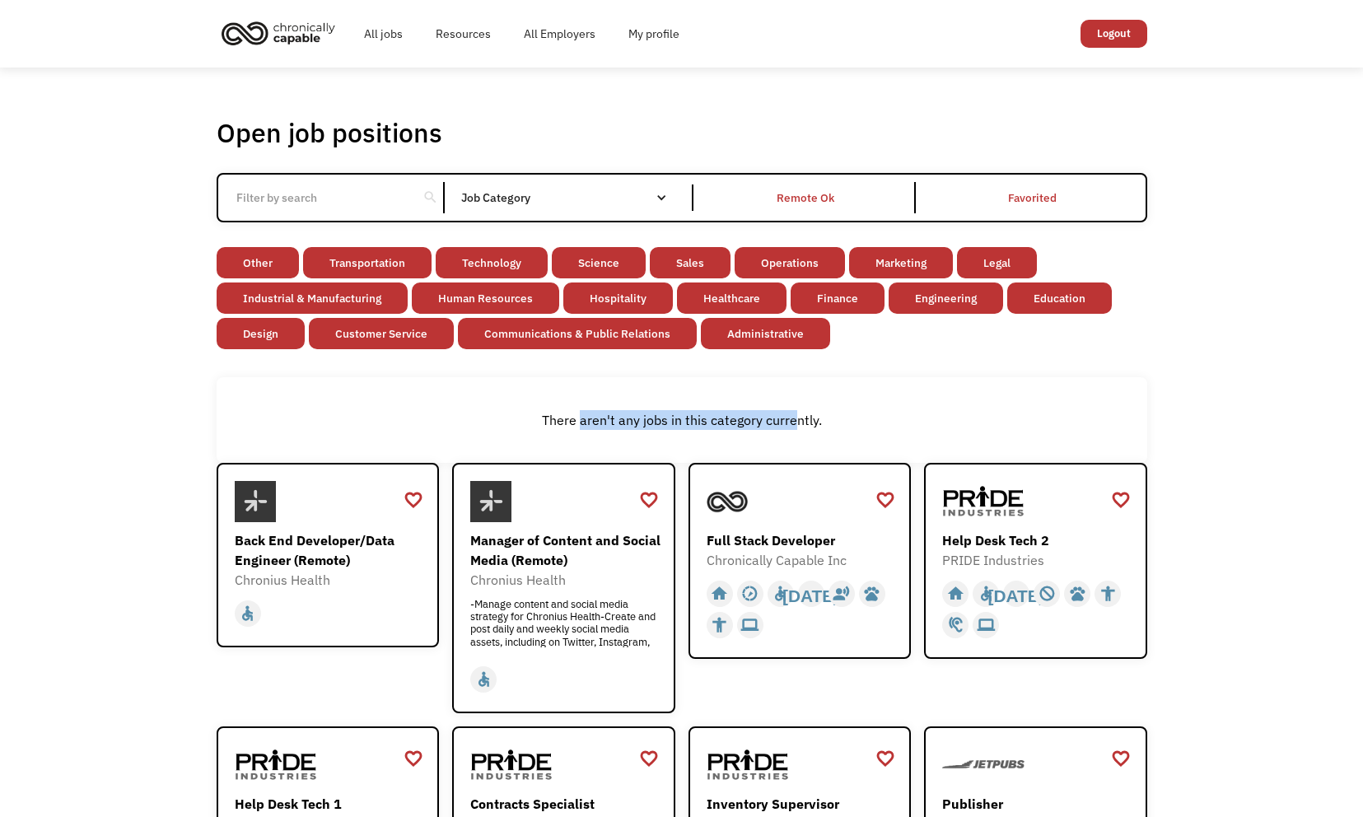
drag, startPoint x: 581, startPoint y: 423, endPoint x: 797, endPoint y: 424, distance: 215.8
click at [797, 424] on div "There aren't any jobs in this category currently." at bounding box center [682, 420] width 914 height 20
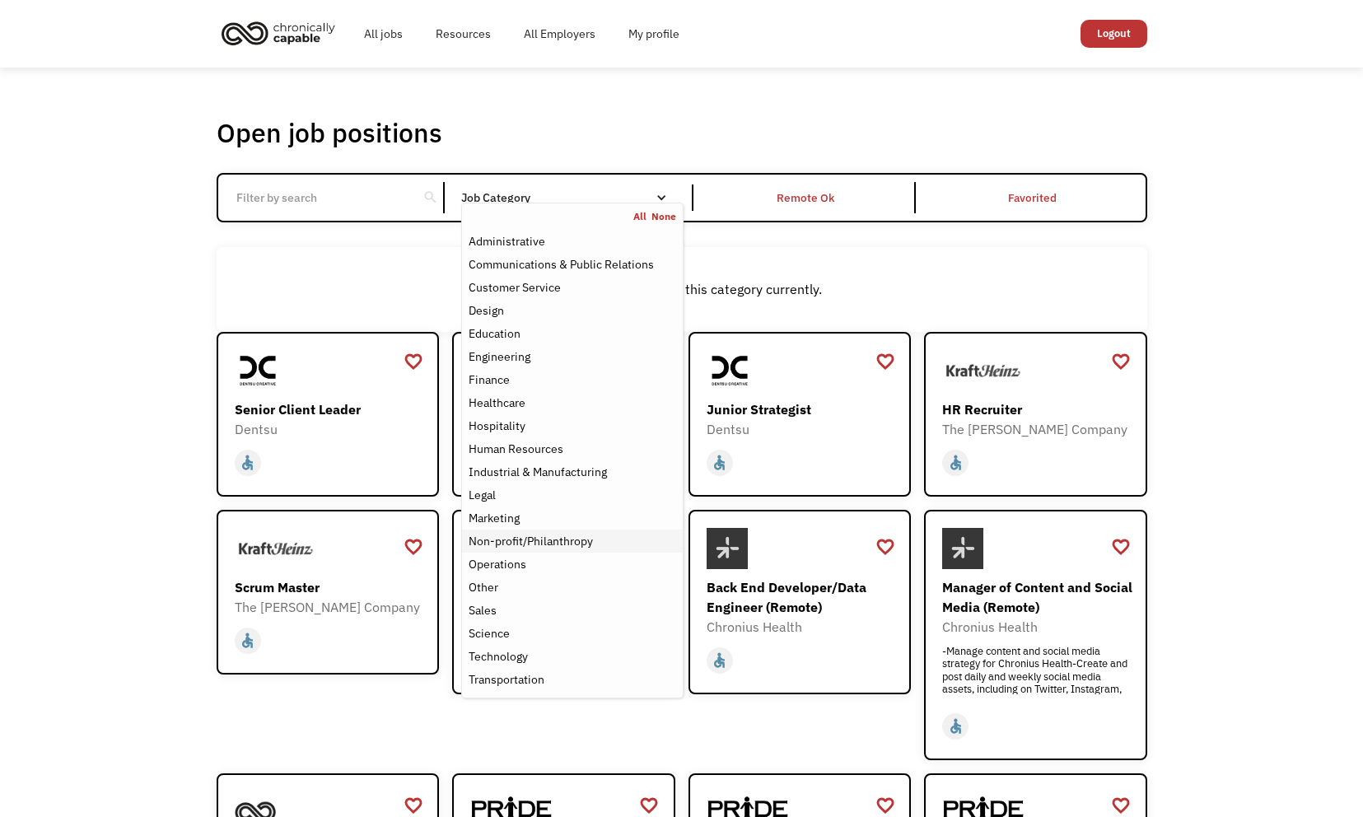
click at [519, 545] on div "Non-profit/Philanthropy" at bounding box center [531, 541] width 124 height 20
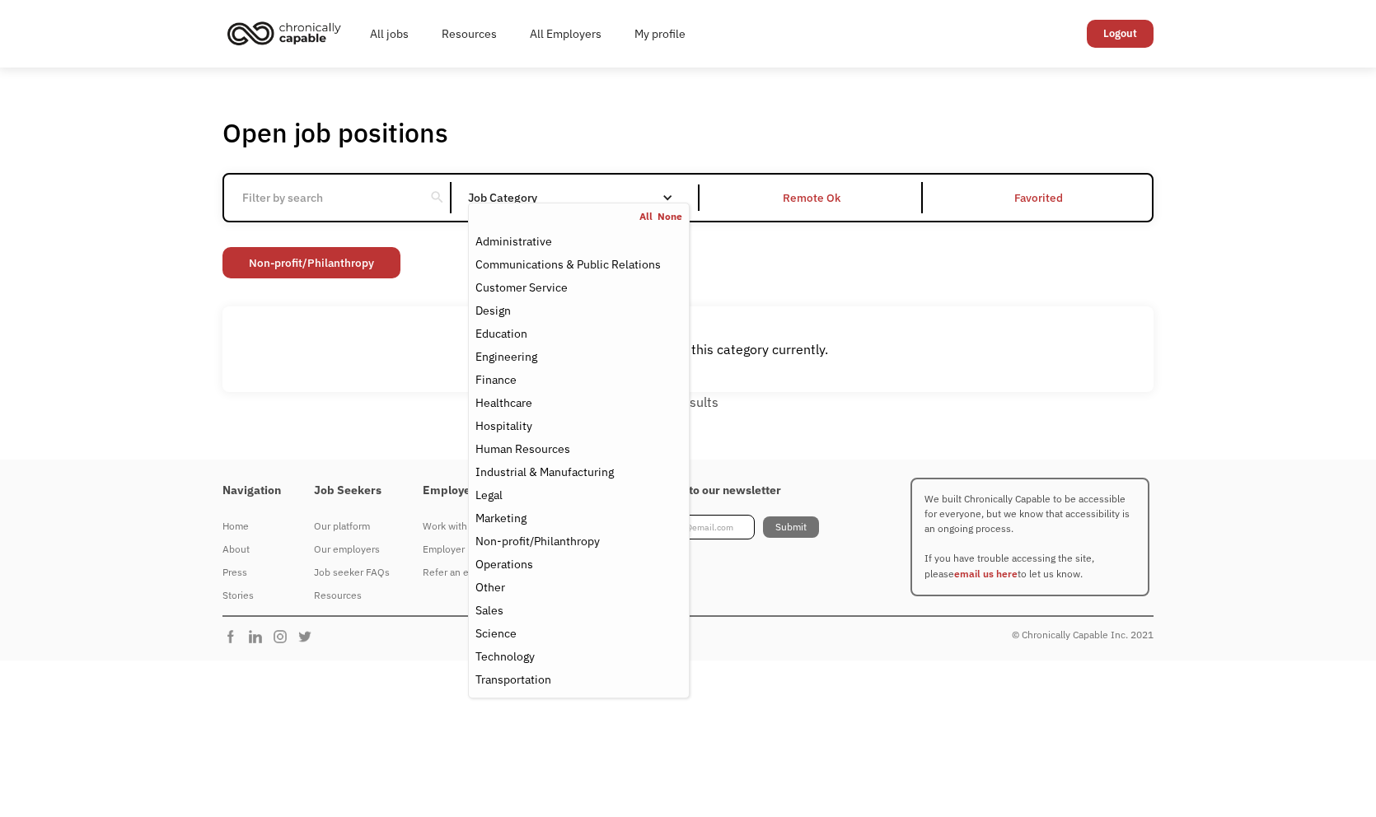
click at [181, 405] on div "Open job positions You have X liked items Search search Filter by category Admi…" at bounding box center [688, 264] width 1376 height 392
click at [536, 536] on div "Non-profit/Philanthropy" at bounding box center [537, 541] width 124 height 20
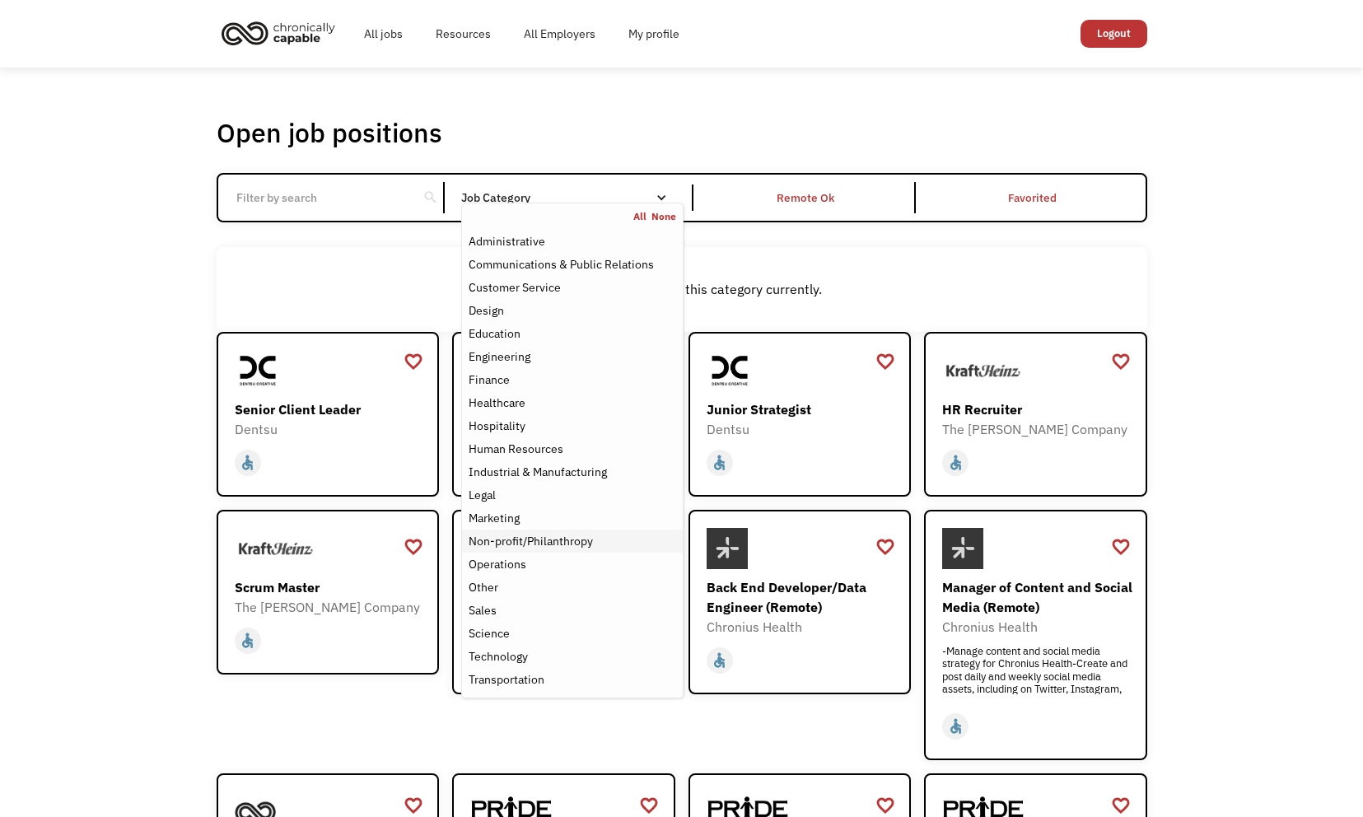
click at [520, 537] on div "Non-profit/Philanthropy" at bounding box center [531, 541] width 124 height 20
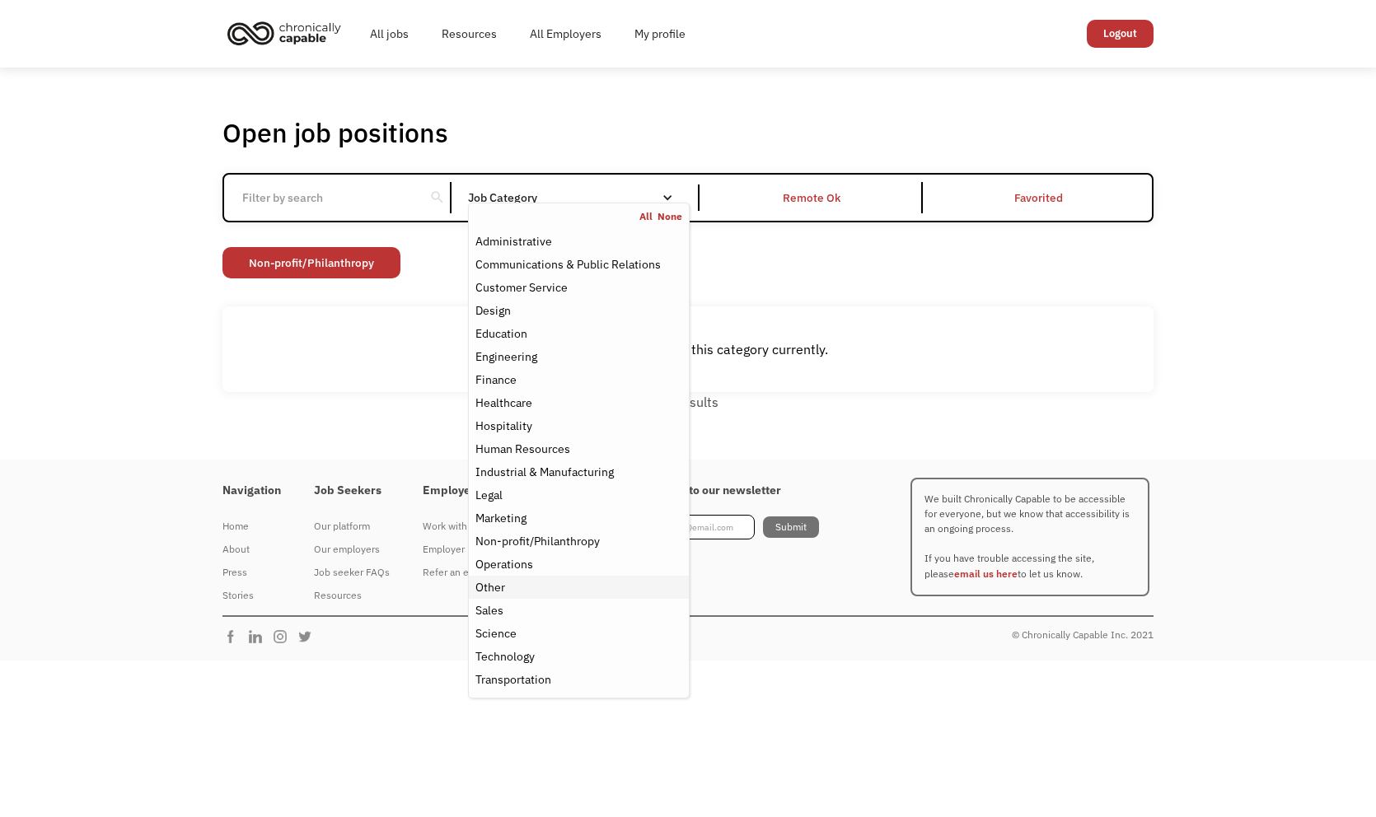
click at [503, 587] on div "Other" at bounding box center [490, 587] width 30 height 20
click at [264, 388] on div "There aren't any jobs in this category currently." at bounding box center [687, 349] width 931 height 86
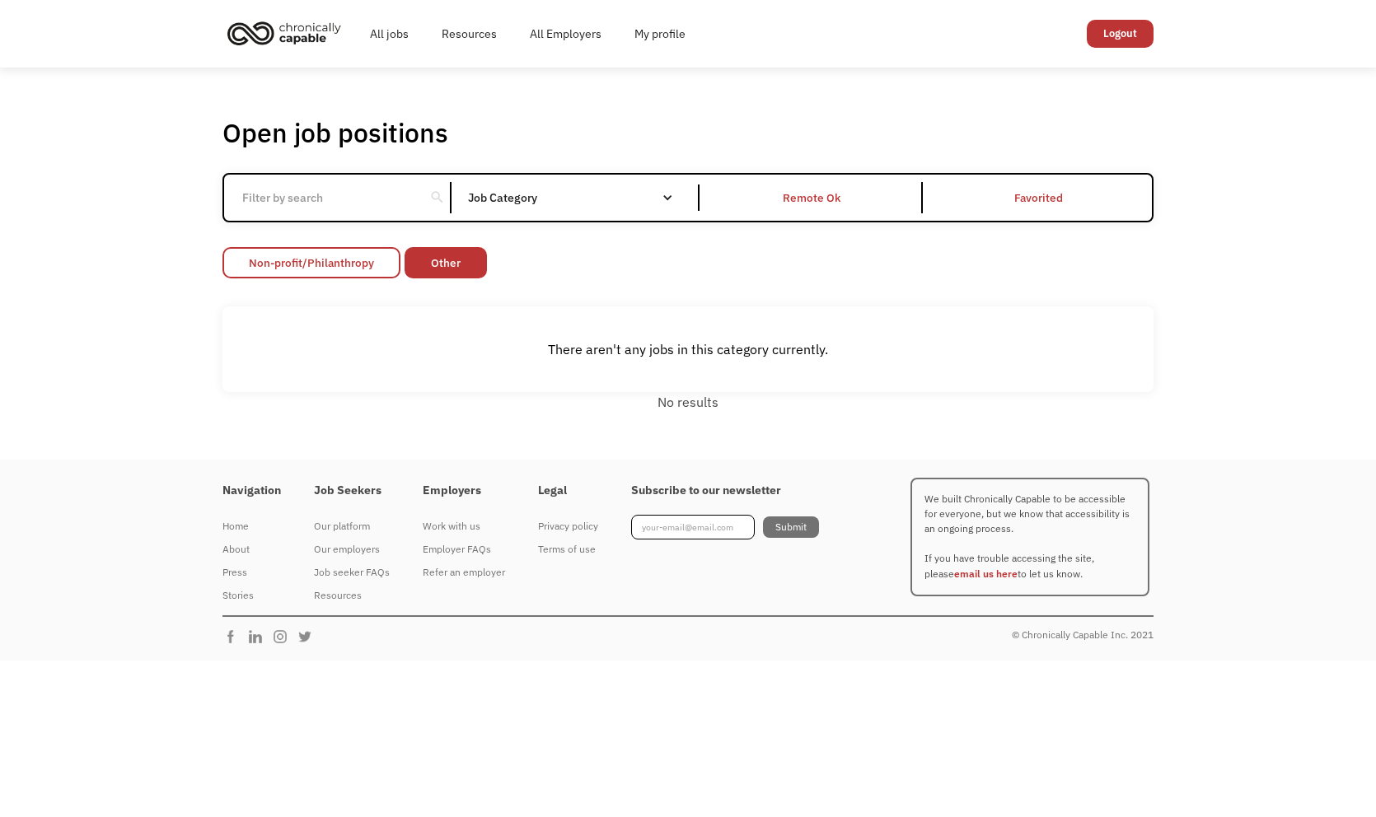
click at [351, 264] on link "Non-profit/Philanthropy" at bounding box center [311, 262] width 178 height 31
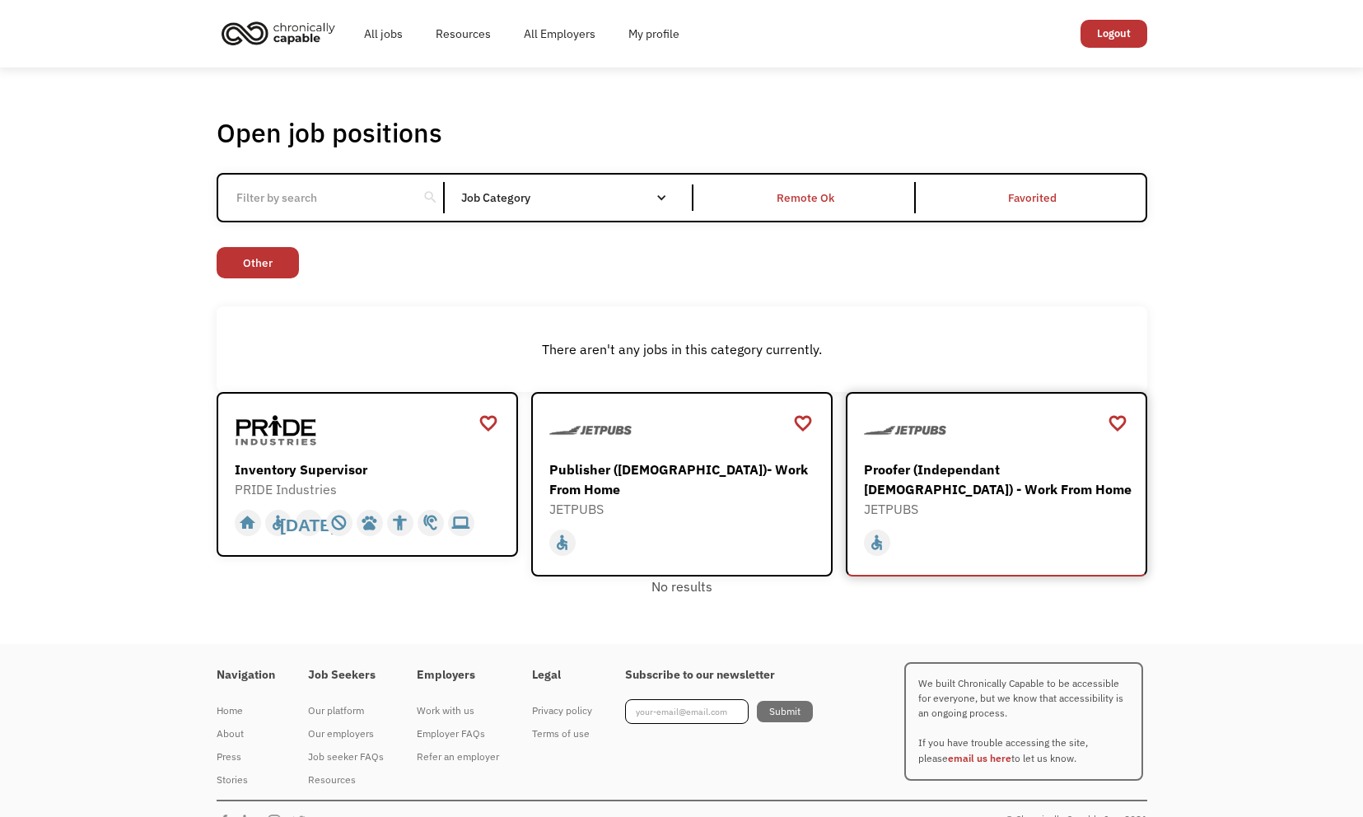
click at [915, 492] on div "Proofer (Independant [DEMOGRAPHIC_DATA]) - Work From Home" at bounding box center [998, 480] width 269 height 40
